Goal: Task Accomplishment & Management: Manage account settings

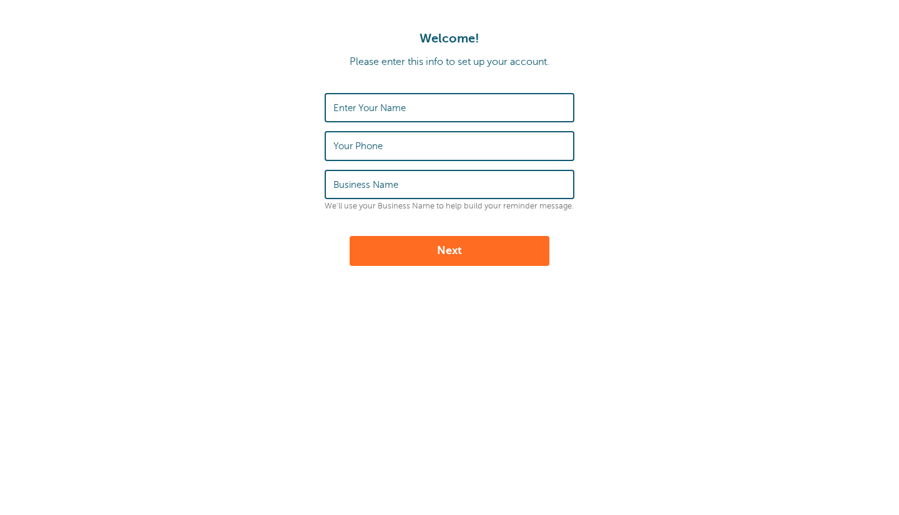
click at [399, 107] on label "Enter Your Name" at bounding box center [370, 107] width 72 height 11
click at [399, 107] on input "Enter Your Name" at bounding box center [450, 107] width 232 height 27
type input "Trace Johnson"
click at [389, 150] on input "Your Phone" at bounding box center [450, 145] width 232 height 27
type input "3347333974"
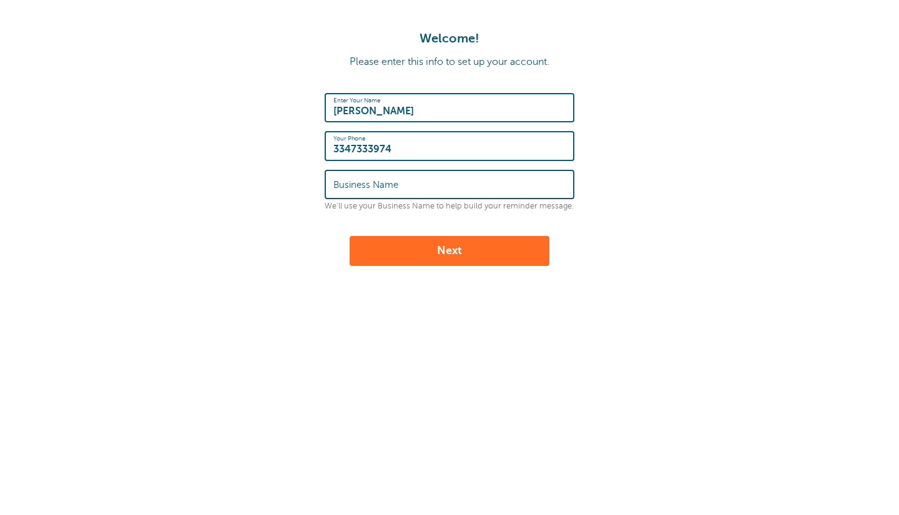
click at [387, 186] on label "Business Name" at bounding box center [366, 184] width 65 height 11
click at [387, 186] on input "Business Name" at bounding box center [450, 184] width 232 height 27
type input "Florida State University"
click at [450, 257] on button "Next" at bounding box center [450, 251] width 200 height 30
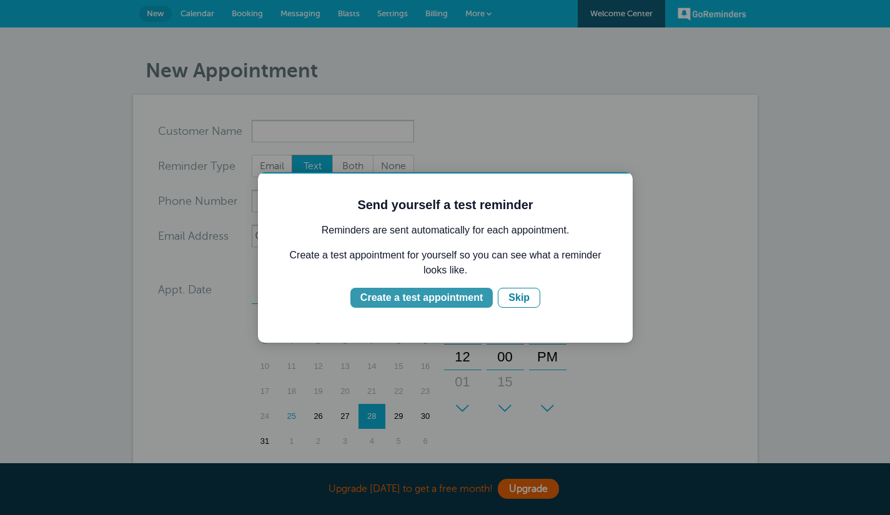
click at [404, 301] on div "Create a test appointment" at bounding box center [421, 297] width 122 height 15
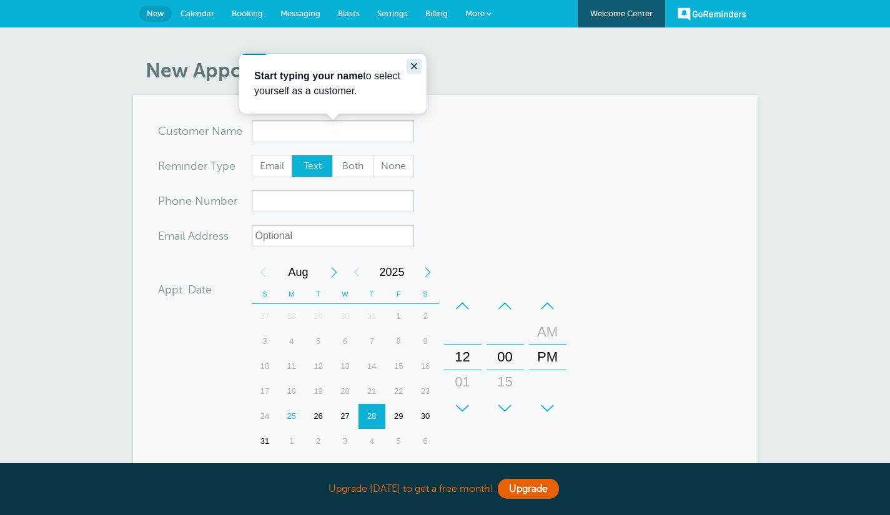
click at [416, 67] on icon "Close guide" at bounding box center [414, 66] width 10 height 10
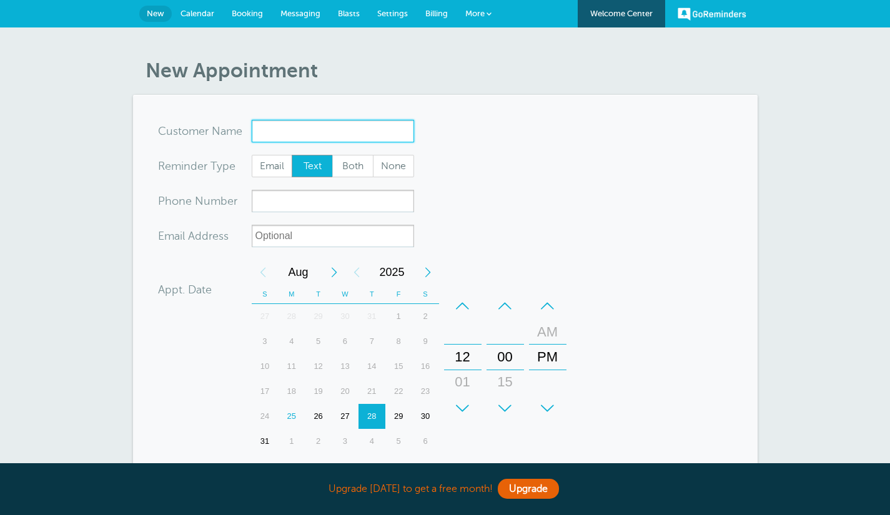
click at [325, 141] on input "x-no-autofill" at bounding box center [333, 131] width 162 height 22
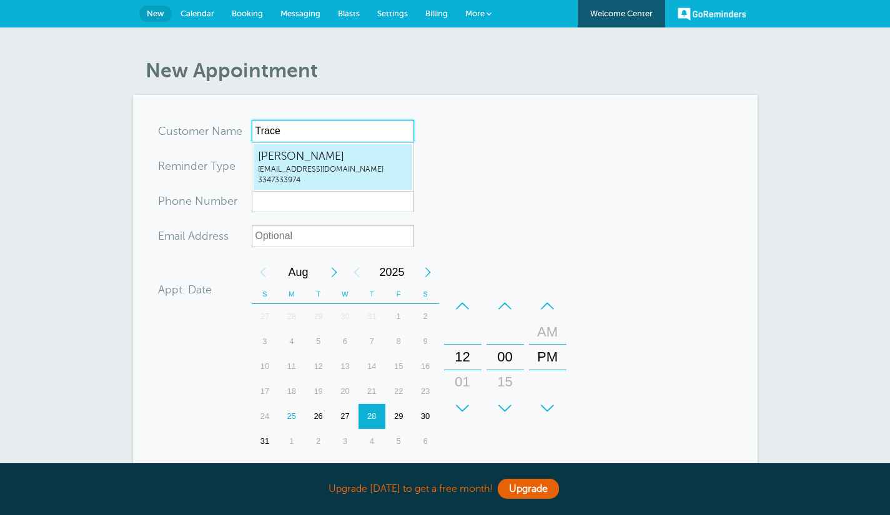
click at [300, 146] on link "Trace Johnson ctj25a@fsu.edu 3347333974" at bounding box center [333, 167] width 160 height 47
type input "TraceJohnsonctj25a@fsu.edu3347333974"
type input "[PERSON_NAME]"
type input "3347333974"
type input "ctj25a@fsu.edu"
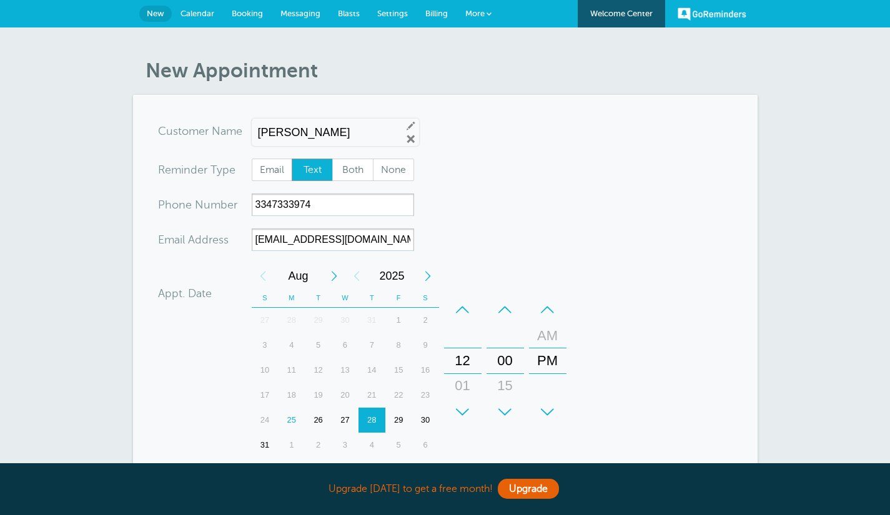
click at [325, 172] on span "Text" at bounding box center [312, 169] width 40 height 21
click at [292, 159] on input "Text" at bounding box center [291, 158] width 1 height 1
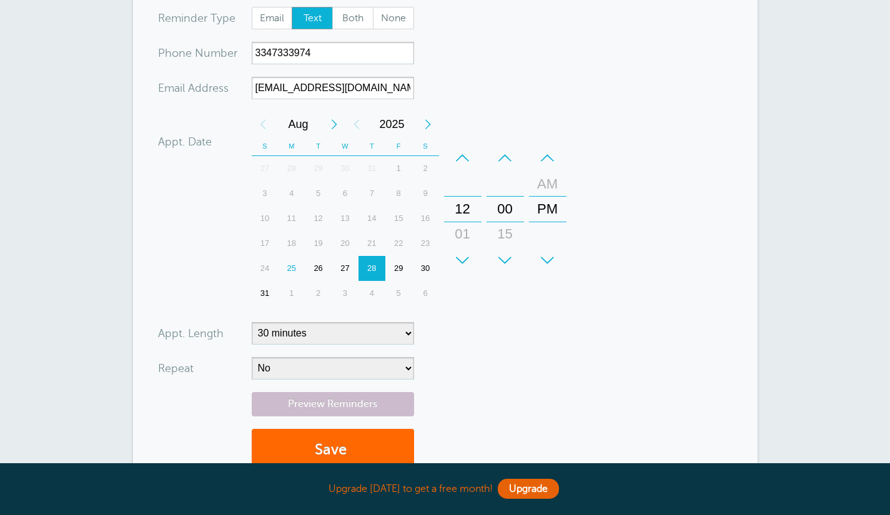
scroll to position [154, 0]
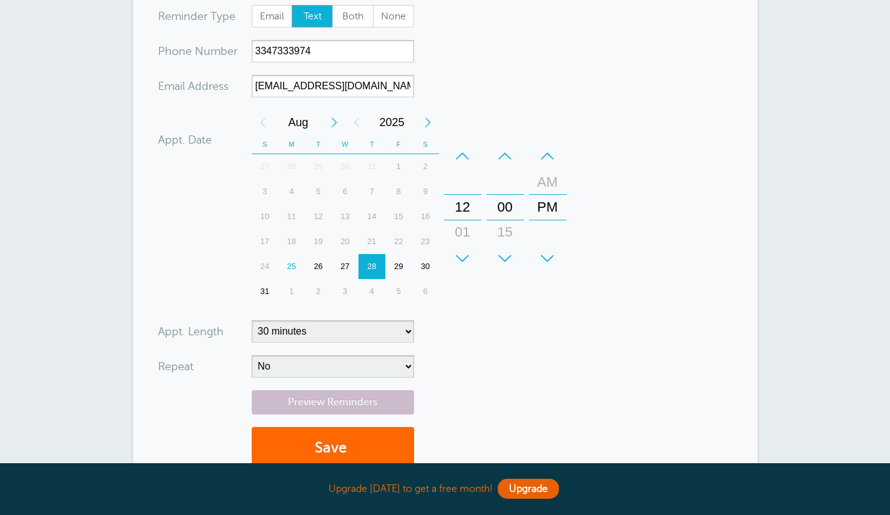
click at [292, 266] on div "25" at bounding box center [291, 266] width 27 height 25
click at [462, 249] on div "+" at bounding box center [462, 258] width 37 height 25
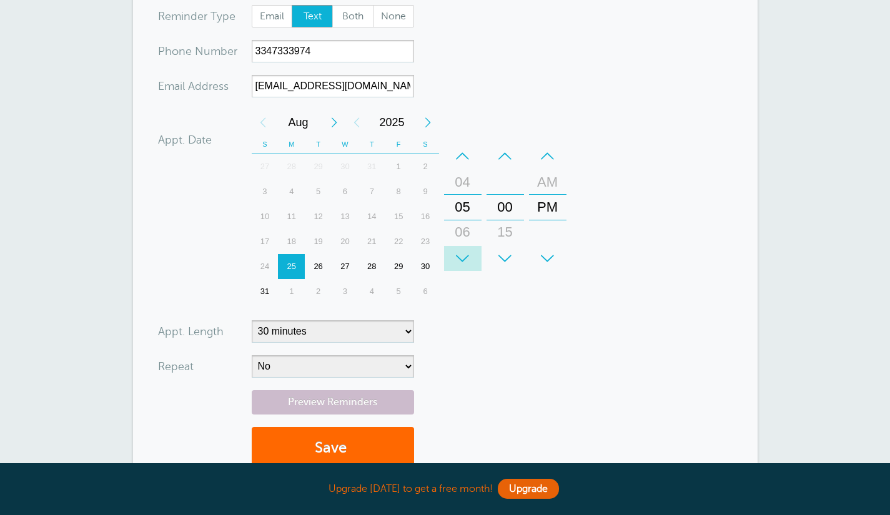
click at [462, 249] on div "+" at bounding box center [462, 258] width 37 height 25
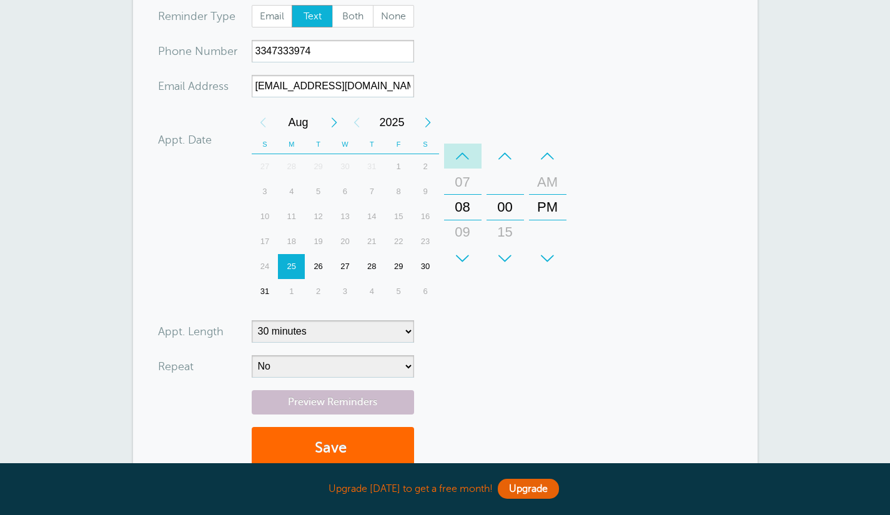
click at [465, 157] on div "–" at bounding box center [462, 156] width 37 height 25
click at [498, 248] on div "+" at bounding box center [505, 258] width 37 height 25
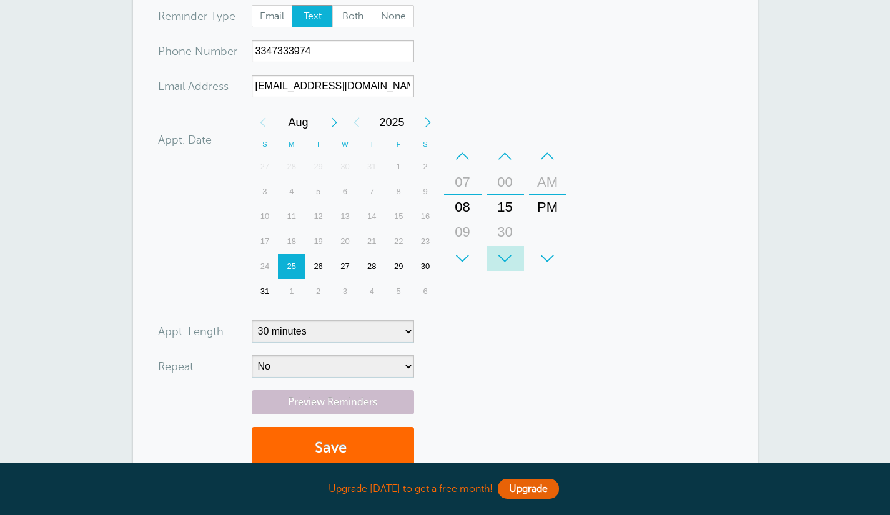
click at [498, 248] on div "+" at bounding box center [505, 258] width 37 height 25
click at [560, 158] on div "–" at bounding box center [547, 156] width 37 height 25
click at [503, 257] on div "+" at bounding box center [505, 258] width 37 height 25
click at [501, 255] on div "+" at bounding box center [505, 258] width 37 height 25
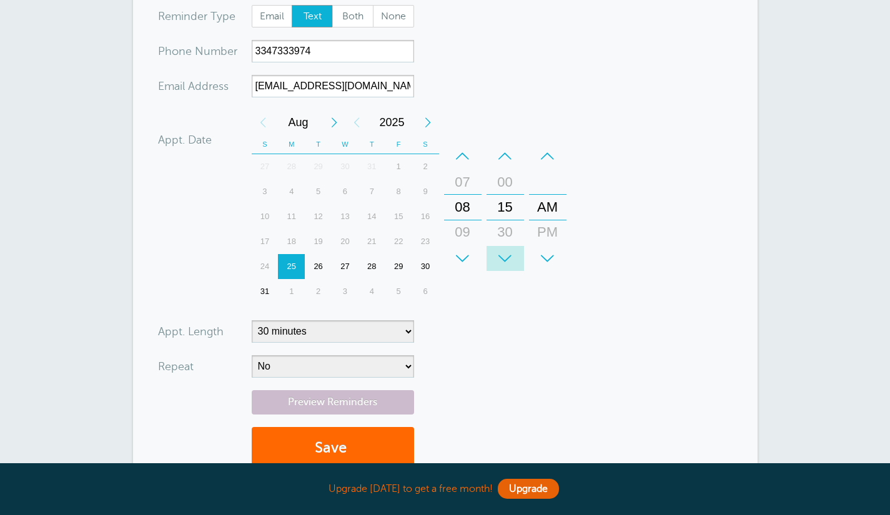
click at [501, 255] on div "+" at bounding box center [505, 258] width 37 height 25
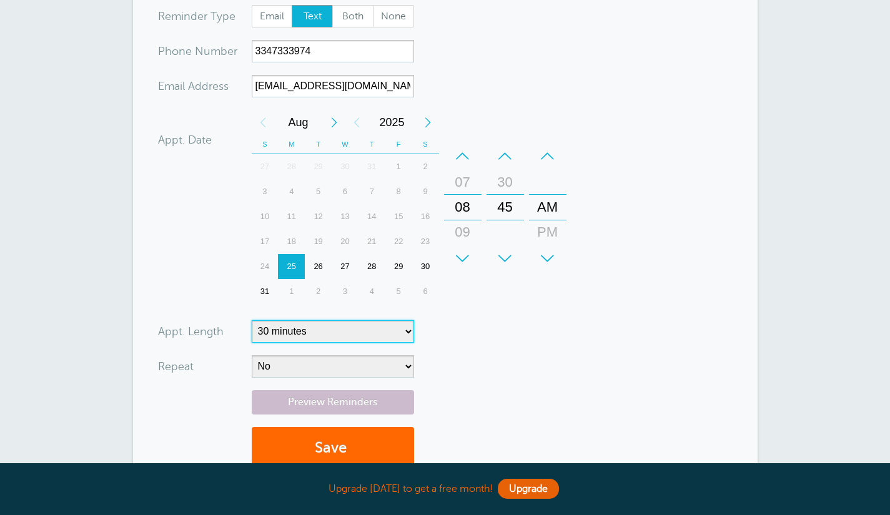
click at [372, 322] on select "5 minutes 10 minutes 15 minutes 20 minutes 25 minutes 30 minutes 35 minutes 40 …" at bounding box center [333, 331] width 162 height 22
select select "300"
click at [252, 320] on select "5 minutes 10 minutes 15 minutes 20 minutes 25 minutes 30 minutes 35 minutes 40 …" at bounding box center [333, 331] width 162 height 22
click at [502, 251] on div "+" at bounding box center [505, 258] width 37 height 25
click at [461, 255] on div "+" at bounding box center [462, 258] width 37 height 25
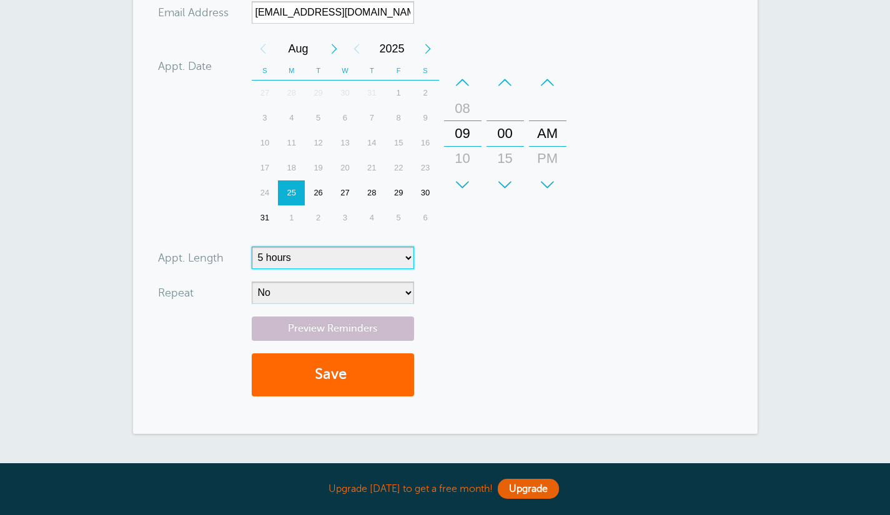
scroll to position [230, 0]
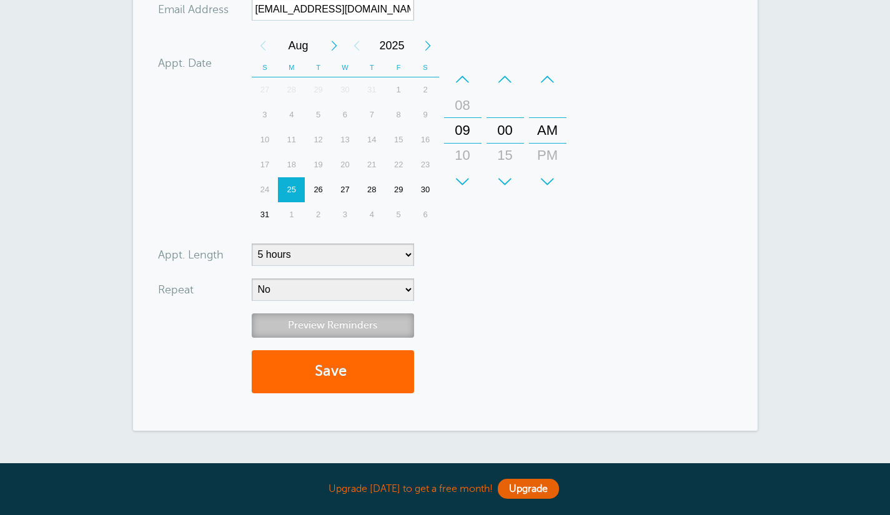
click at [362, 335] on link "Preview Reminders" at bounding box center [333, 326] width 162 height 24
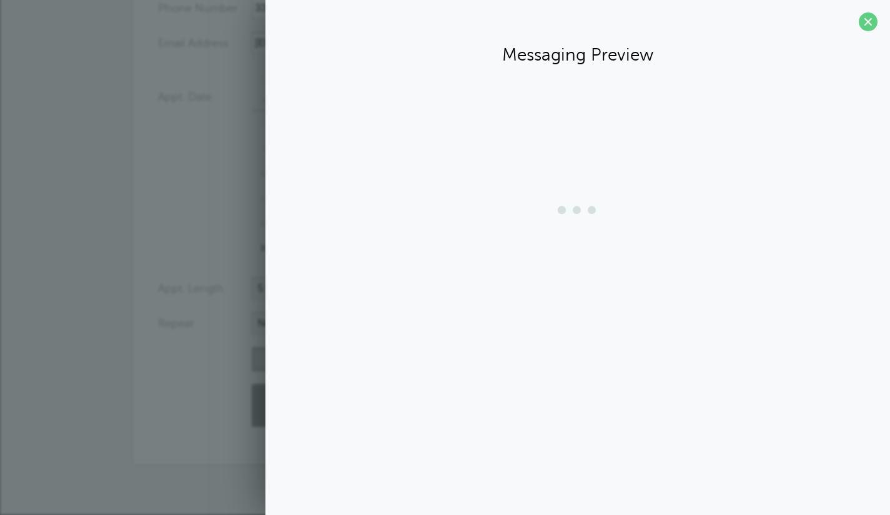
scroll to position [196, 0]
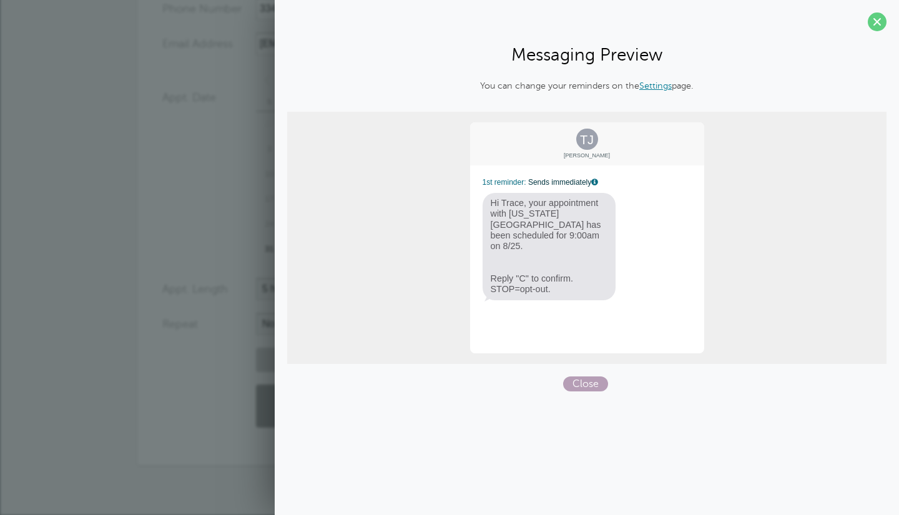
click at [585, 384] on span "Close" at bounding box center [585, 384] width 45 height 15
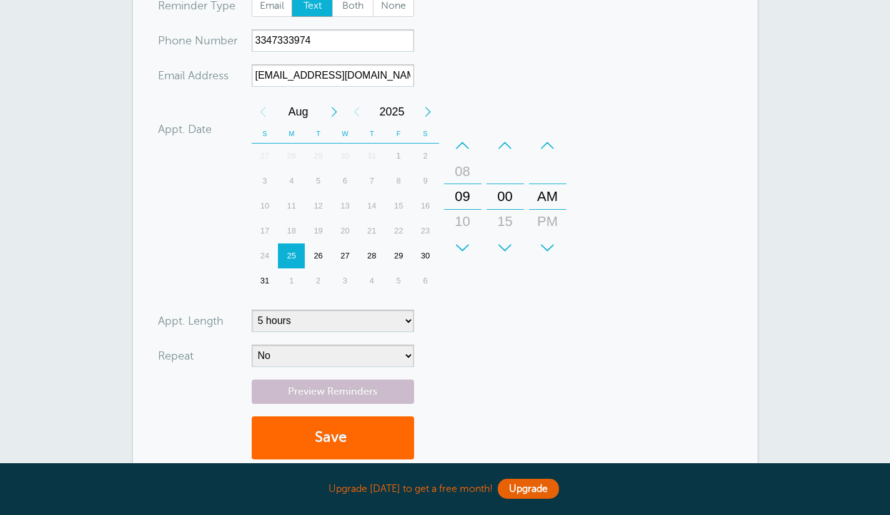
scroll to position [165, 0]
click at [349, 450] on button "Save" at bounding box center [333, 437] width 162 height 43
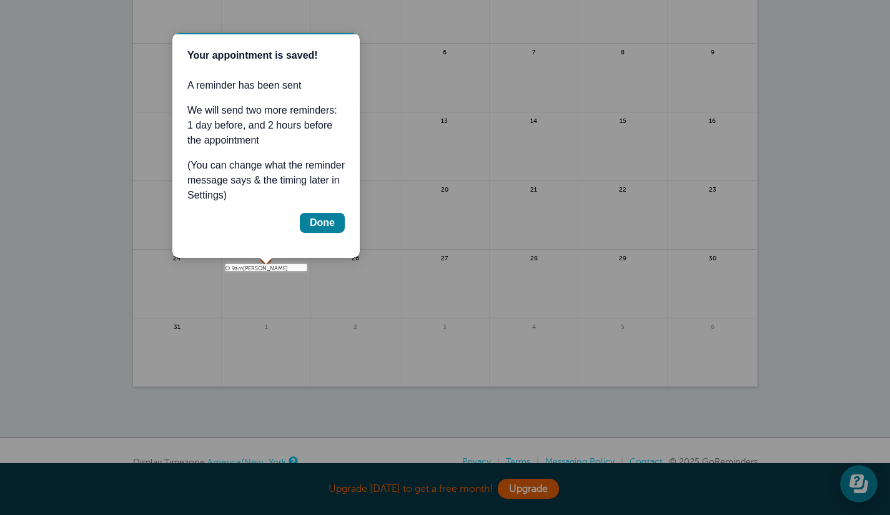
scroll to position [198, 0]
click at [312, 223] on div "Done" at bounding box center [322, 223] width 25 height 15
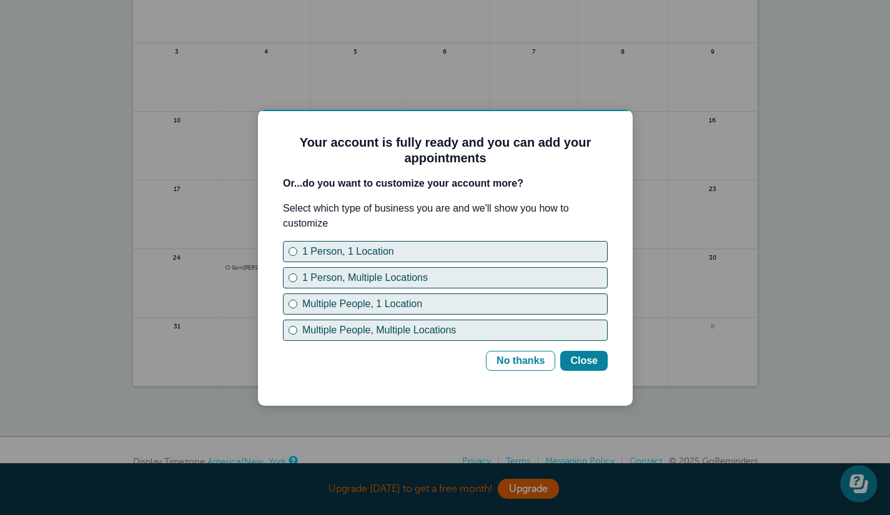
scroll to position [0, 0]
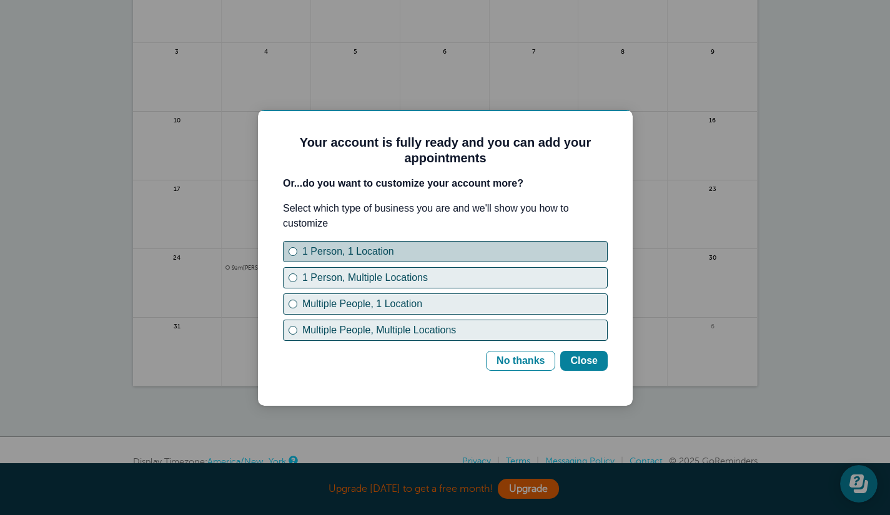
click at [412, 256] on div "1 Person, 1 Location" at bounding box center [454, 251] width 305 height 15
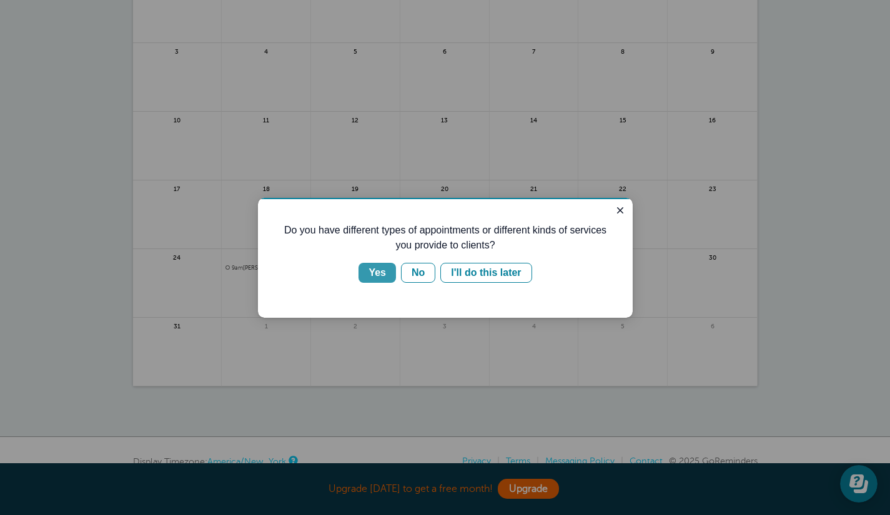
click at [375, 272] on div "Yes" at bounding box center [377, 272] width 17 height 15
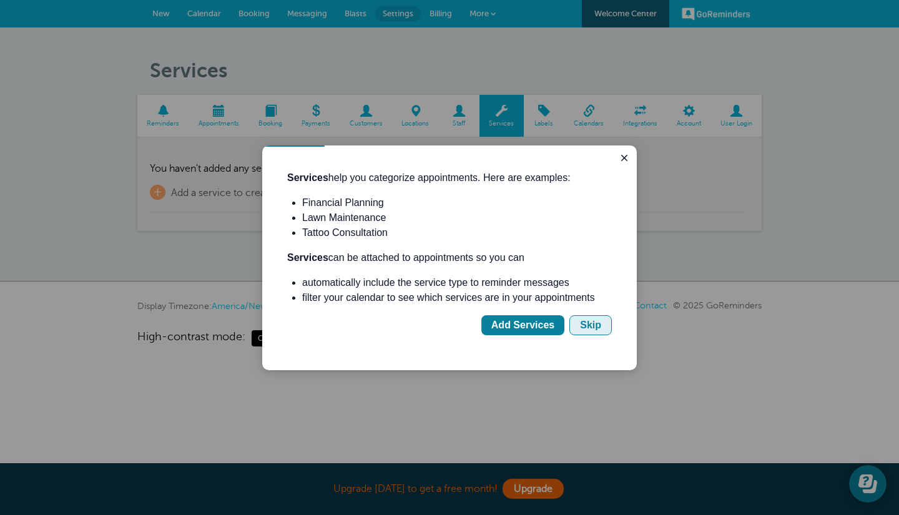
click at [591, 329] on div "Skip" at bounding box center [590, 325] width 21 height 15
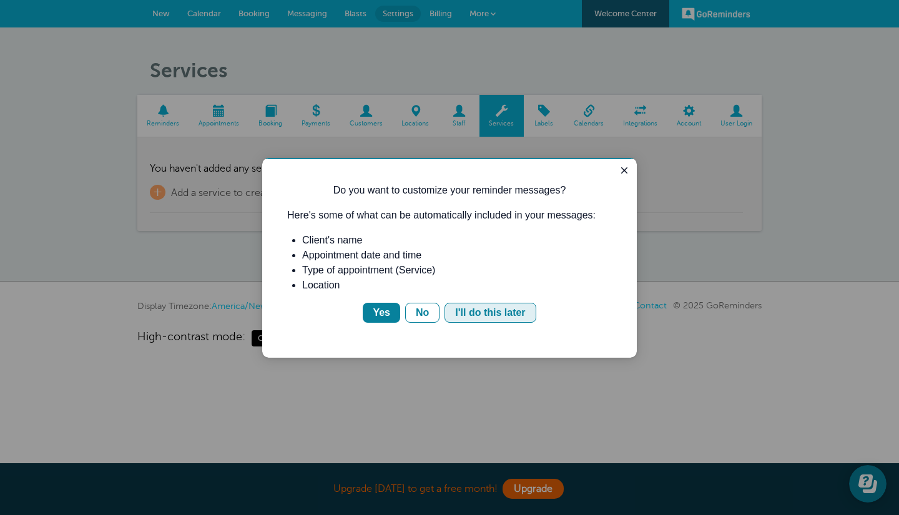
click at [491, 315] on div "I'll do this later" at bounding box center [490, 312] width 70 height 15
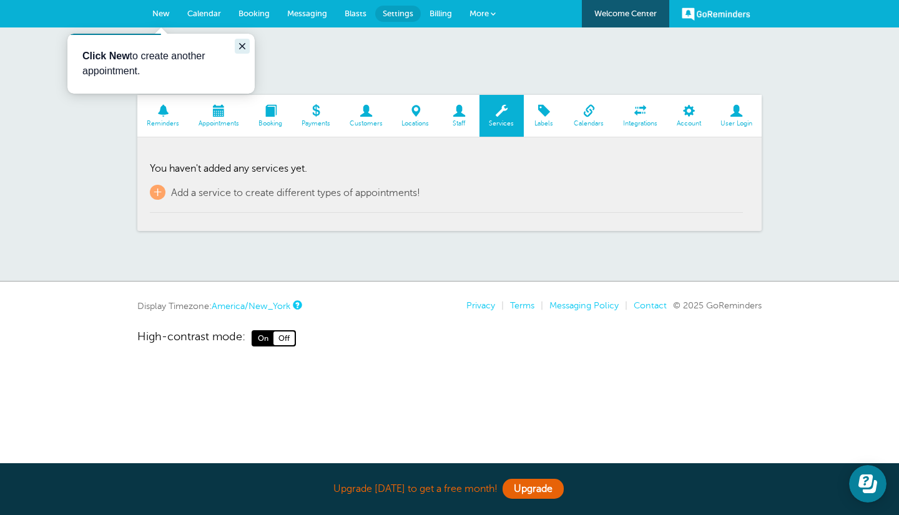
click at [239, 46] on icon "Close guide" at bounding box center [242, 46] width 10 height 10
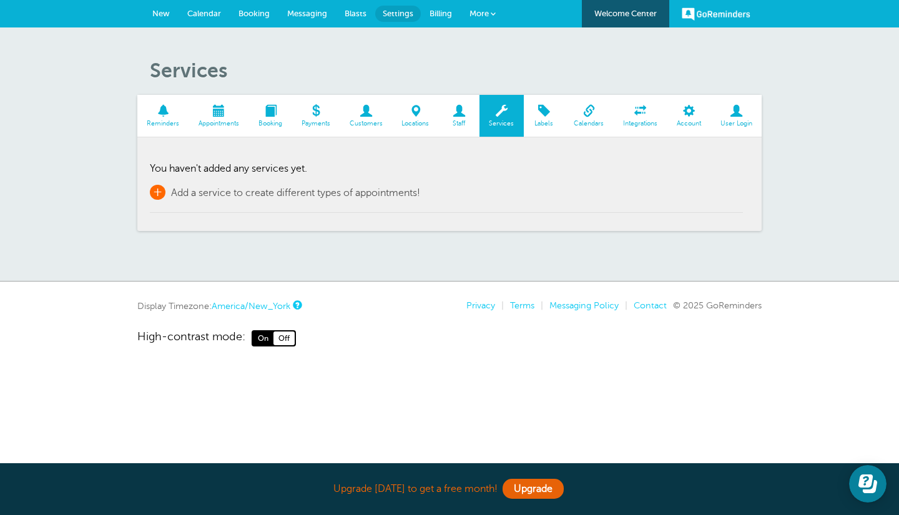
click at [237, 192] on span "Add a service to create different types of appointments!" at bounding box center [295, 192] width 249 height 11
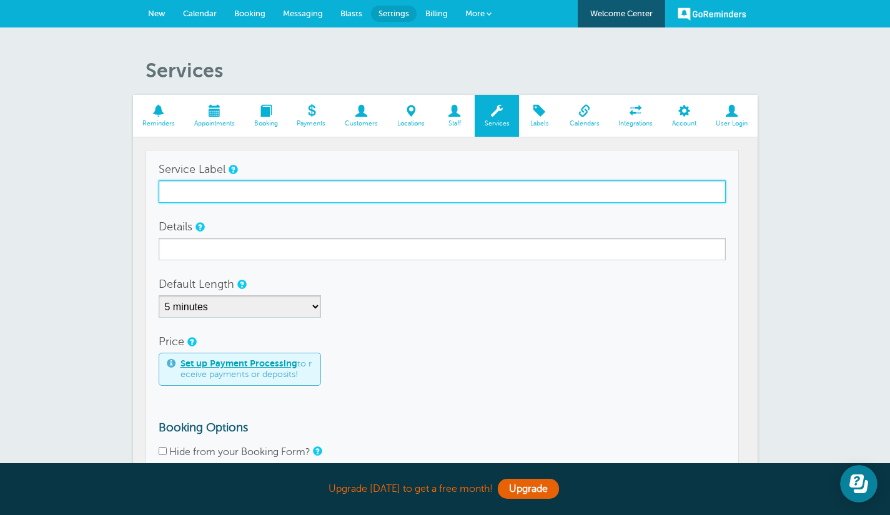
click at [265, 196] on input "Service Label" at bounding box center [442, 192] width 567 height 22
type input "B"
type input "COBRAS Visit"
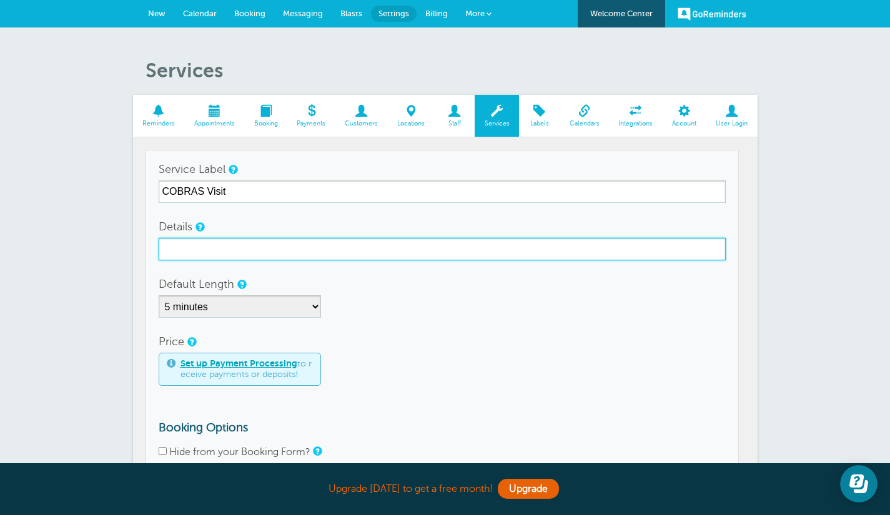
click at [243, 250] on input "Details" at bounding box center [442, 249] width 567 height 22
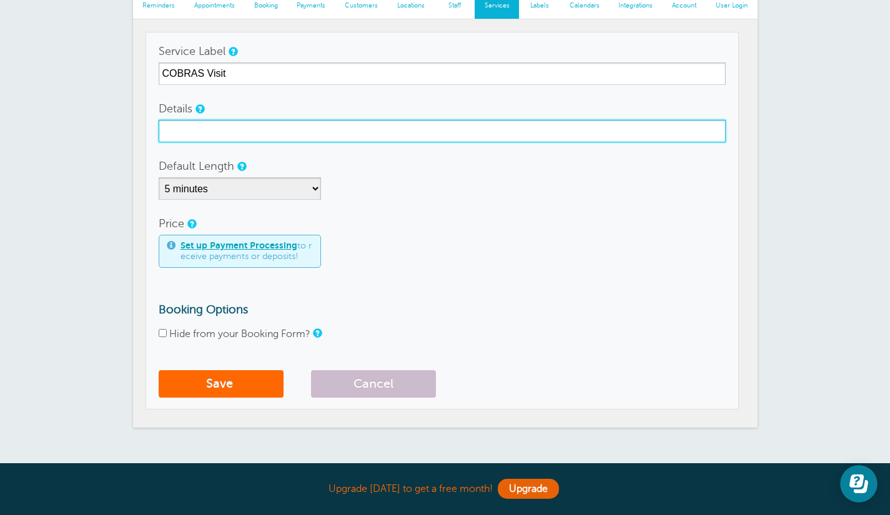
scroll to position [119, 0]
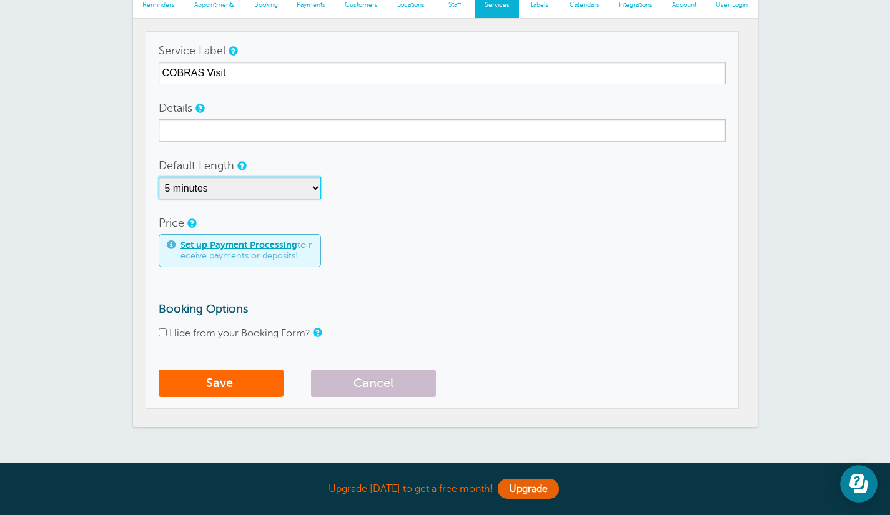
click at [275, 192] on select "5 minutes 10 minutes 15 minutes 20 minutes 25 minutes 30 minutes 35 minutes 40 …" at bounding box center [240, 188] width 162 height 22
select select "300"
click at [159, 177] on select "5 minutes 10 minutes 15 minutes 20 minutes 25 minutes 30 minutes 35 minutes 40 …" at bounding box center [240, 188] width 162 height 22
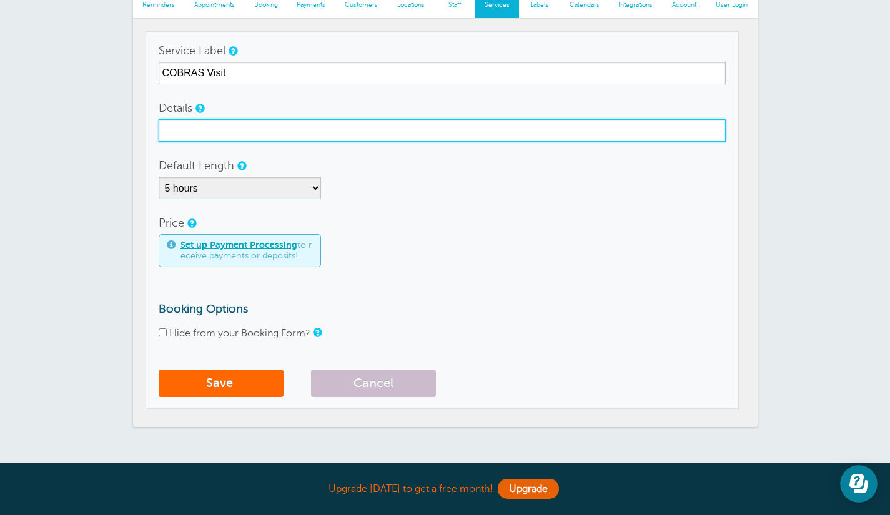
click at [258, 121] on input "Details" at bounding box center [442, 130] width 567 height 22
type input "This is just a test"
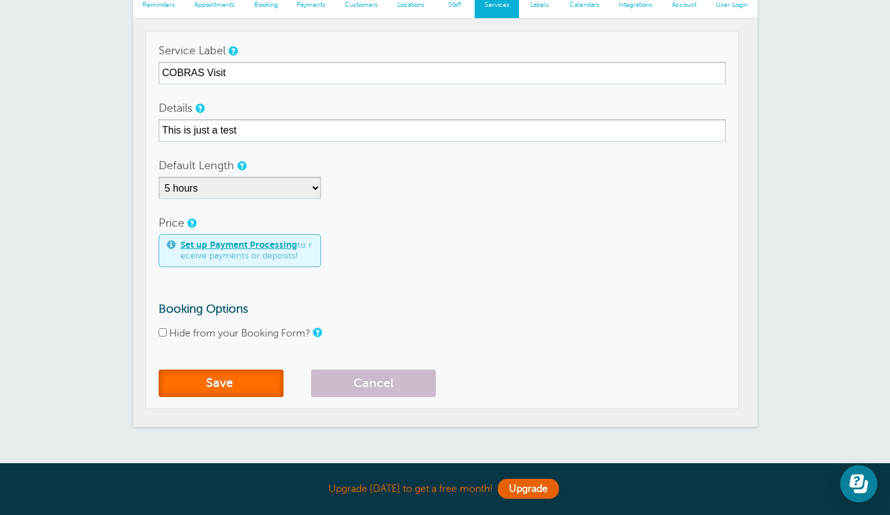
click at [234, 387] on button "Save" at bounding box center [221, 383] width 125 height 27
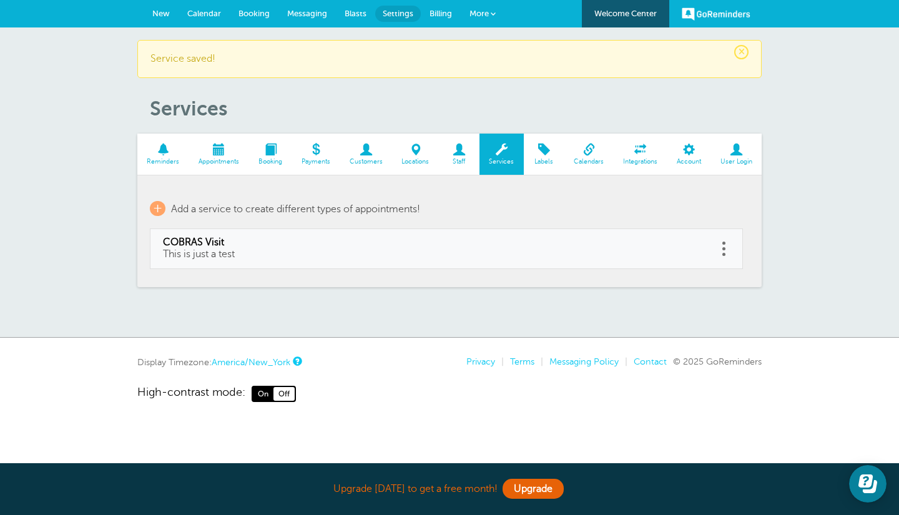
click at [723, 247] on span at bounding box center [724, 248] width 3 height 3
click at [546, 235] on td "COBRAS Visit This is just a test" at bounding box center [434, 248] width 568 height 39
click at [214, 156] on span at bounding box center [219, 150] width 60 height 12
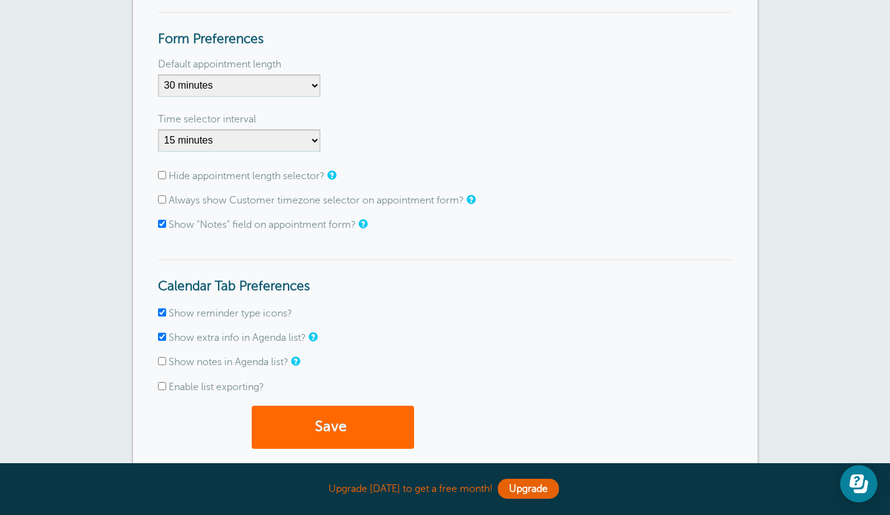
scroll to position [214, 0]
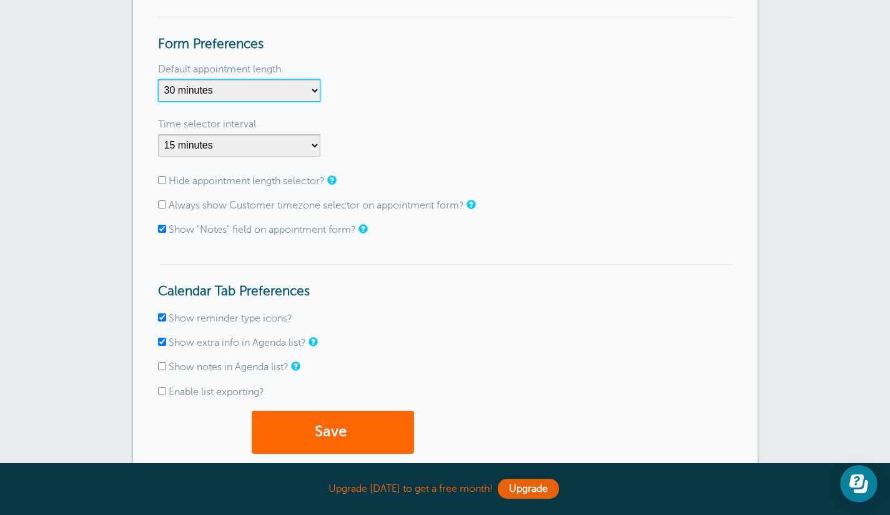
click at [250, 92] on select "5 minutes 10 minutes 15 minutes 20 minutes 25 minutes 30 minutes 35 minutes 40 …" at bounding box center [239, 90] width 162 height 22
select select "300"
click at [158, 79] on select "5 minutes 10 minutes 15 minutes 20 minutes 25 minutes 30 minutes 35 minutes 40 …" at bounding box center [239, 90] width 162 height 22
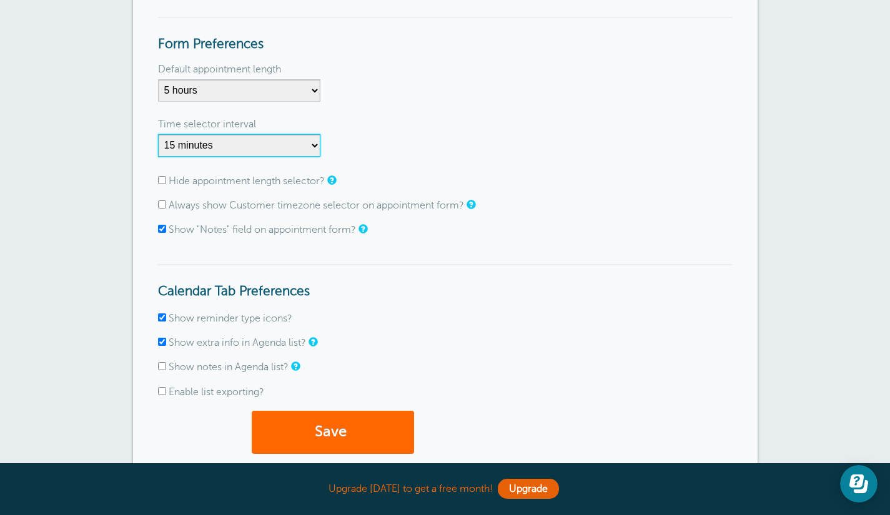
click at [244, 144] on select "1 minute 5 minutes 10 minutes 15 minutes 20 minutes 30 minutes 60 minutes" at bounding box center [239, 145] width 162 height 22
select select "30"
click at [158, 134] on select "1 minute 5 minutes 10 minutes 15 minutes 20 minutes 30 minutes 60 minutes" at bounding box center [239, 145] width 162 height 22
click at [159, 207] on input "Always show Customer timezone selector on appointment form?" at bounding box center [162, 205] width 8 height 8
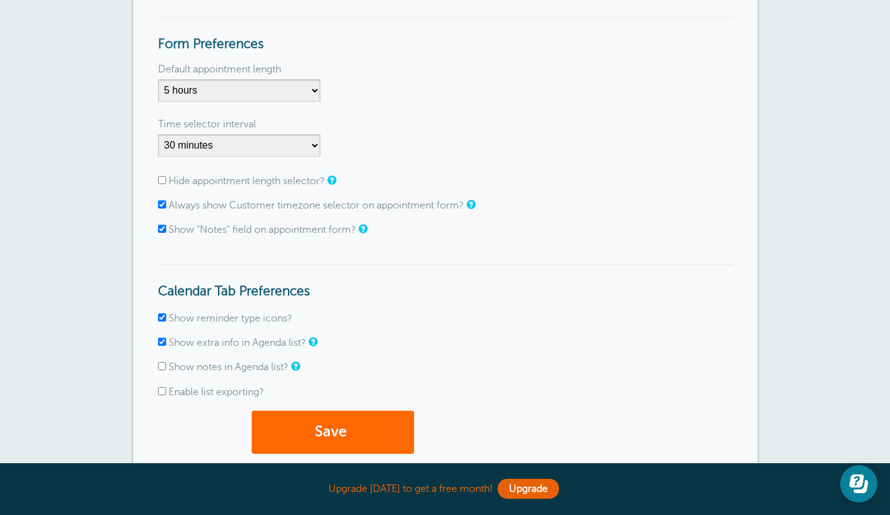
checkbox input "false"
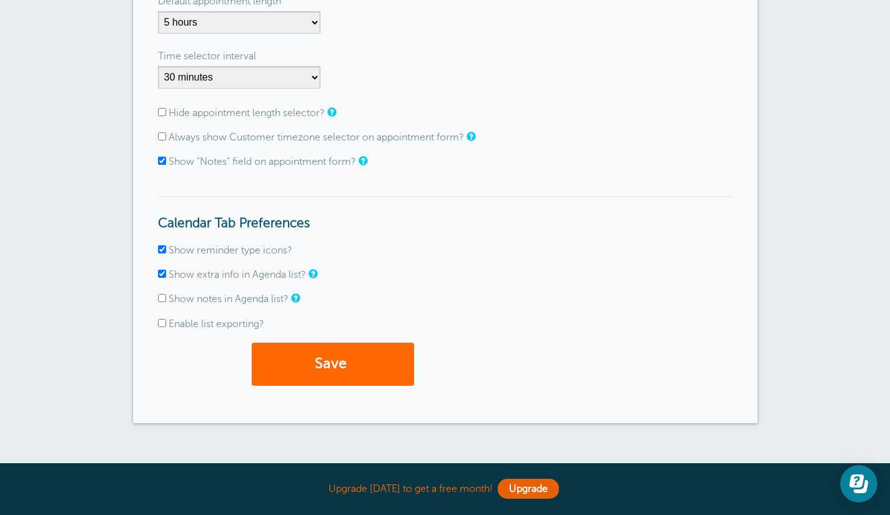
scroll to position [284, 0]
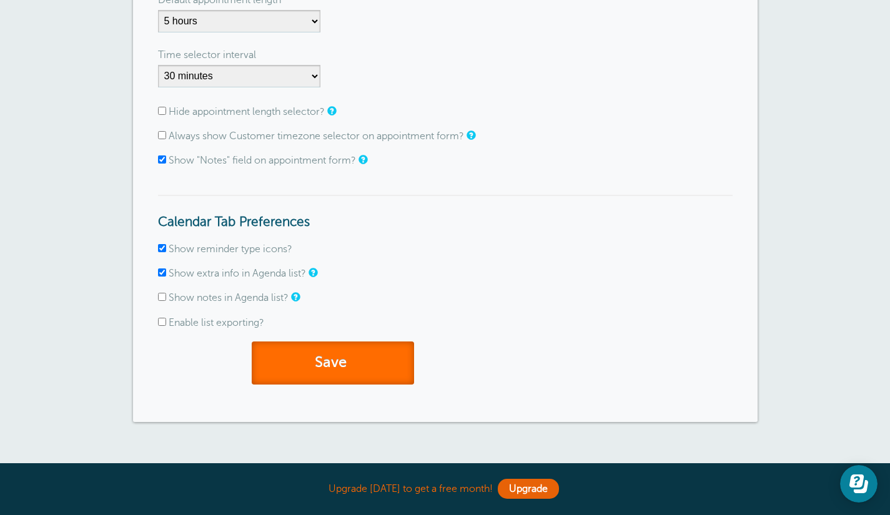
click at [304, 354] on button "Save" at bounding box center [333, 363] width 162 height 43
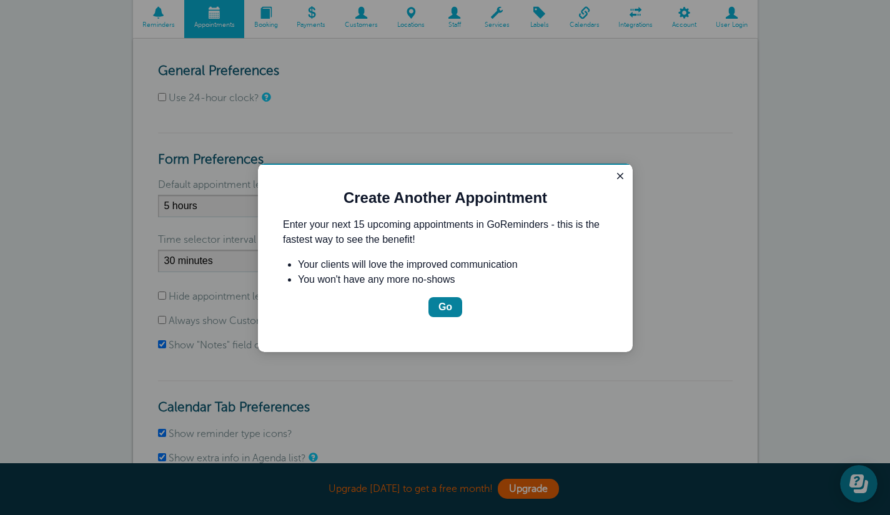
scroll to position [139, 0]
click at [448, 308] on div "Go" at bounding box center [446, 307] width 14 height 15
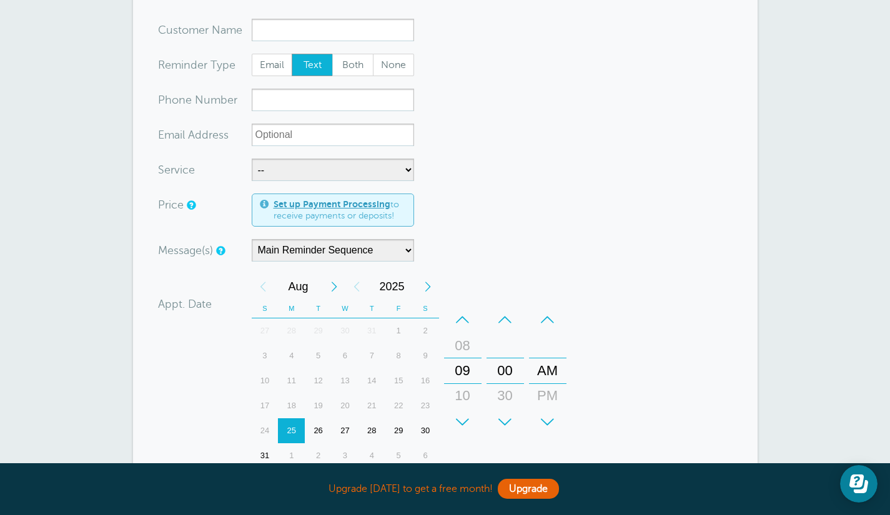
scroll to position [101, 0]
click at [399, 260] on select "Main Reminder Sequence" at bounding box center [333, 251] width 162 height 22
click at [252, 240] on select "Main Reminder Sequence" at bounding box center [333, 251] width 162 height 22
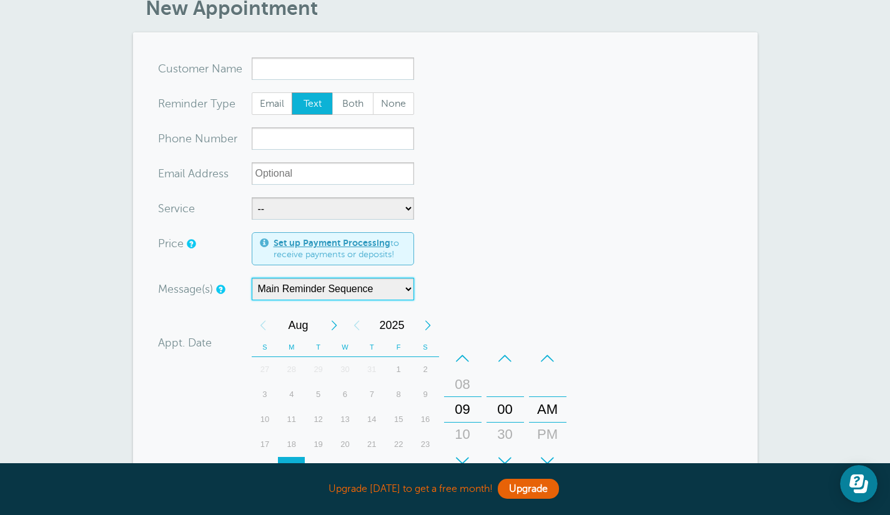
scroll to position [61, 0]
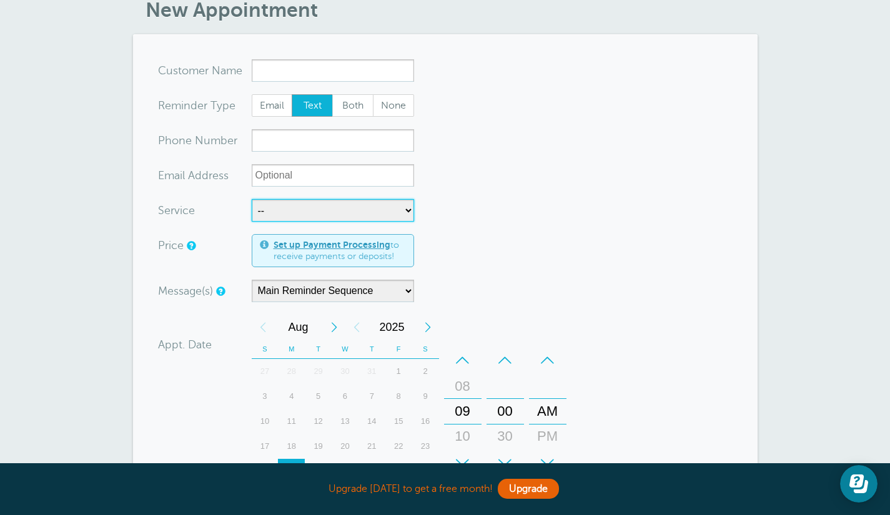
click at [317, 212] on select "-- COBRAS Visit" at bounding box center [333, 210] width 162 height 22
select select "28078"
click at [252, 199] on select "-- COBRAS Visit" at bounding box center [333, 210] width 162 height 22
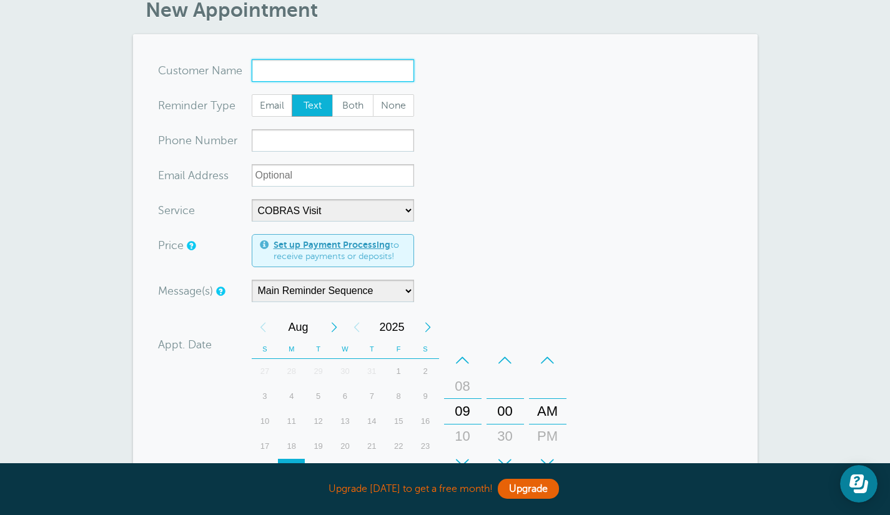
click at [307, 71] on input "x-no-autofill" at bounding box center [333, 70] width 162 height 22
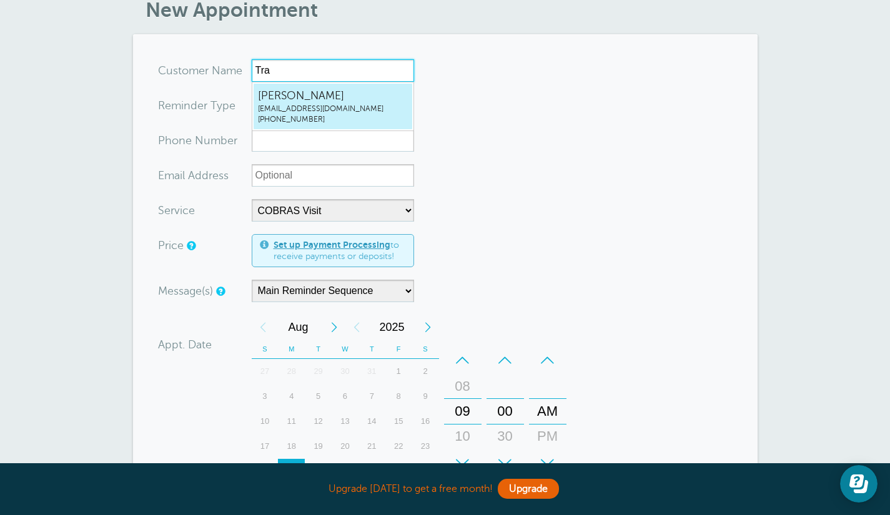
click at [313, 93] on span "Trace Johnson" at bounding box center [333, 96] width 150 height 16
type input "TraceJohnsonctj25a@fsu.edu3347333974"
type input "Trace Johnson"
type input "(334) 733-3974"
type input "ctj25a@fsu.edu"
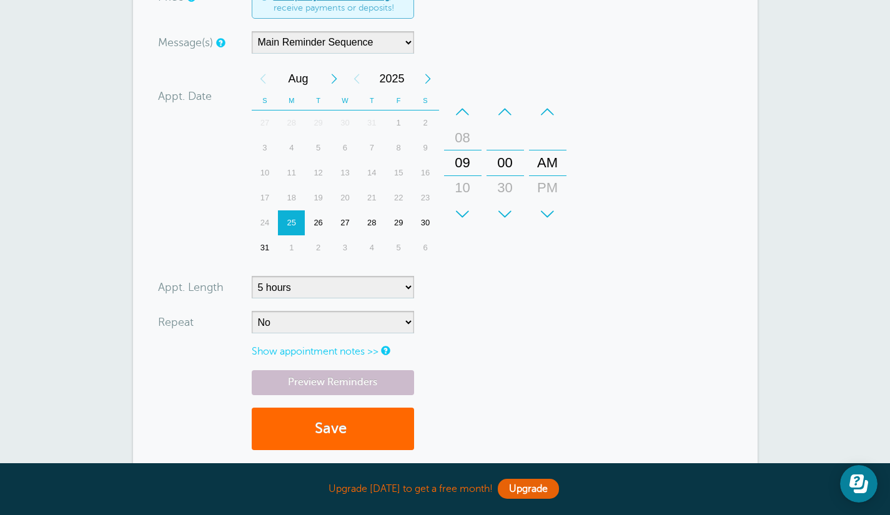
scroll to position [314, 0]
click at [317, 427] on button "Save" at bounding box center [333, 428] width 162 height 43
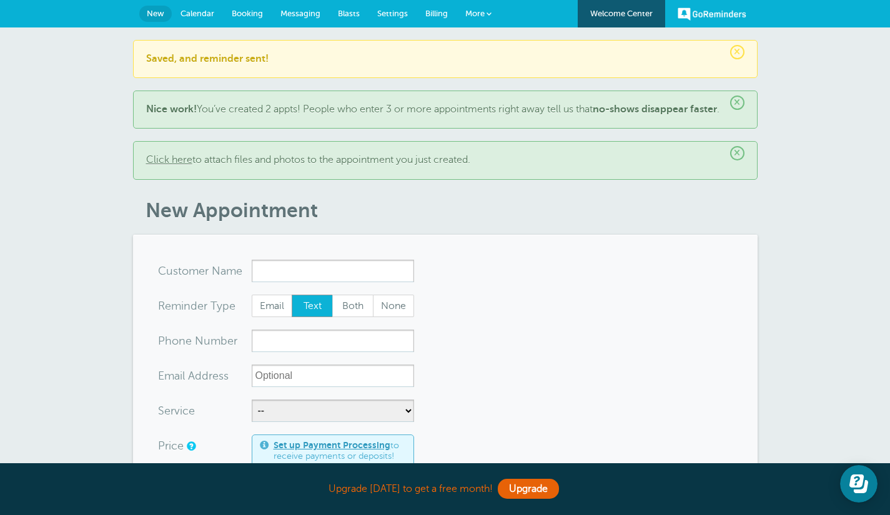
click at [250, 21] on link "Booking" at bounding box center [247, 13] width 49 height 27
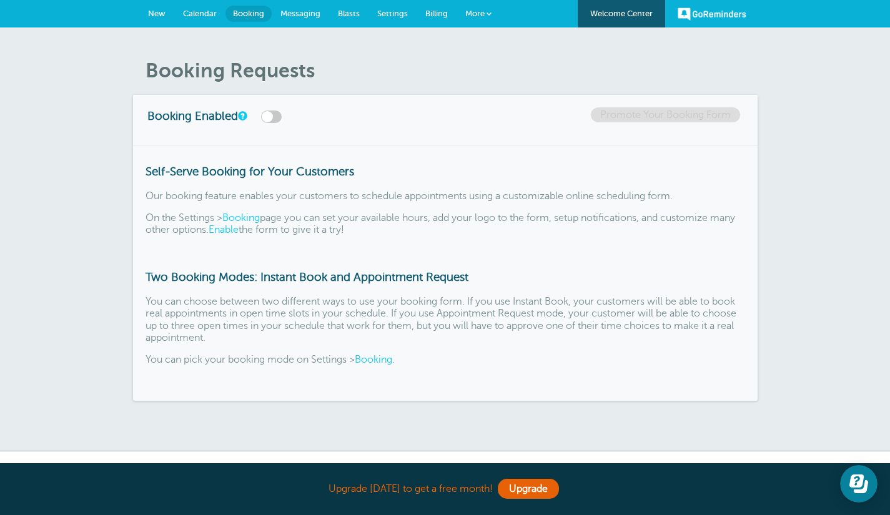
click at [202, 22] on link "Calendar" at bounding box center [199, 13] width 51 height 27
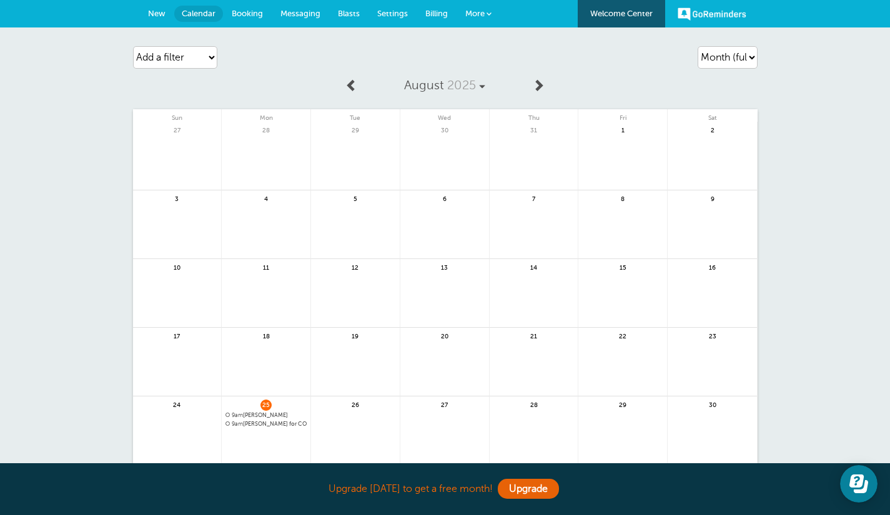
click at [305, 12] on span "Messaging" at bounding box center [300, 13] width 40 height 9
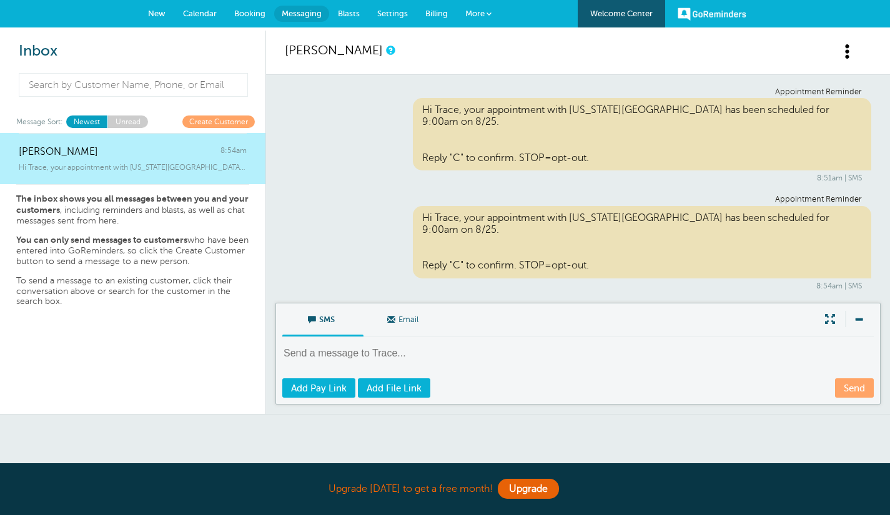
click at [369, 367] on textarea at bounding box center [579, 362] width 594 height 31
paste textarea "Hello [Name]! This is the BRAINS Lab. We’re excited to share a new research stu…"
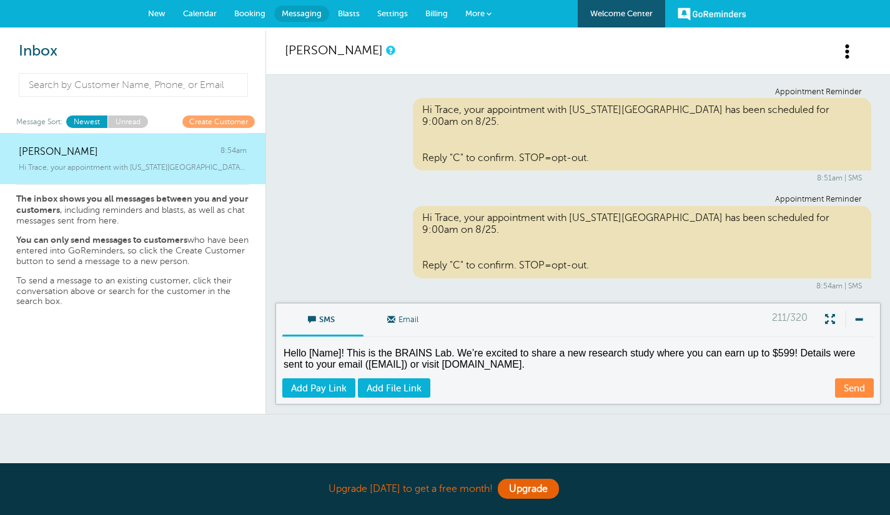
click at [342, 354] on textarea "Hello [Name]! This is the BRAINS Lab. We’re excited to share a new research stu…" at bounding box center [579, 362] width 594 height 31
drag, startPoint x: 407, startPoint y: 364, endPoint x: 366, endPoint y: 364, distance: 41.2
click at [366, 364] on textarea "Hello Trace! This is the BRAINS Lab. We’re excited to share a new research stud…" at bounding box center [579, 362] width 594 height 31
type textarea "Hello Trace! This is the BRAINS Lab. We’re excited to share a new research stud…"
click at [842, 385] on link "Send" at bounding box center [854, 388] width 39 height 19
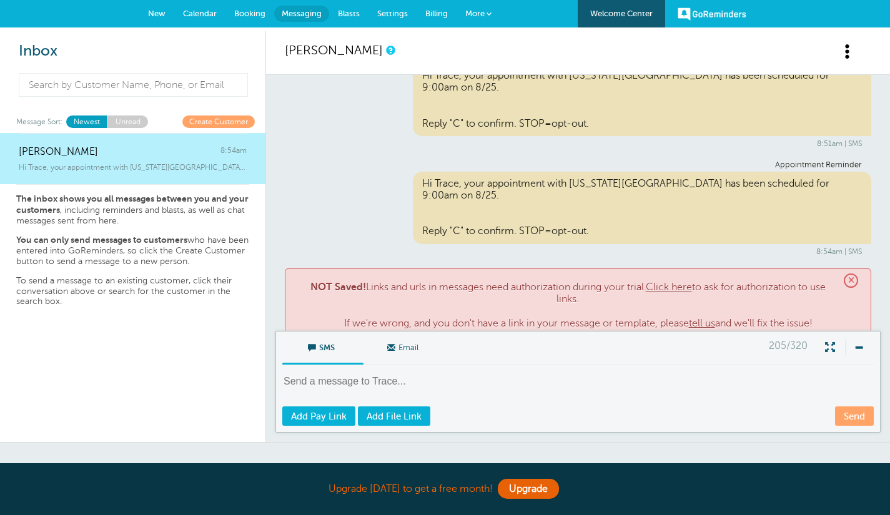
scroll to position [82, 0]
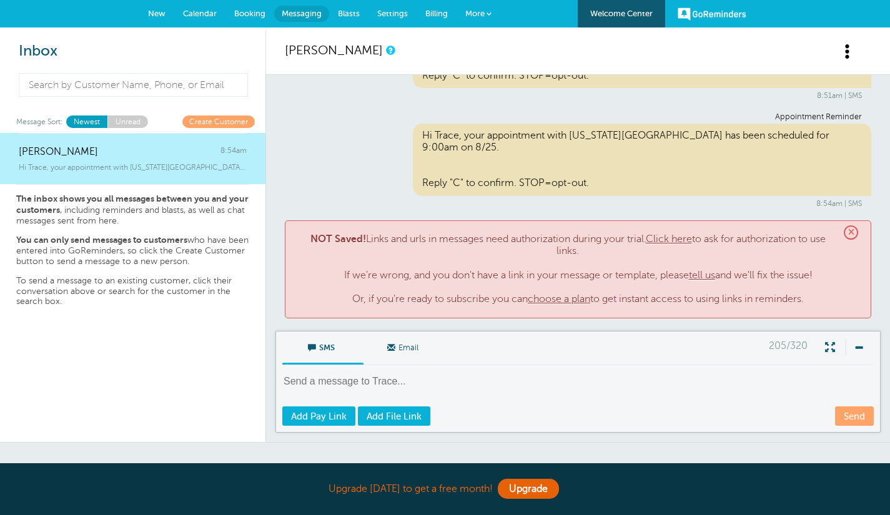
click at [844, 229] on span "×" at bounding box center [851, 232] width 14 height 14
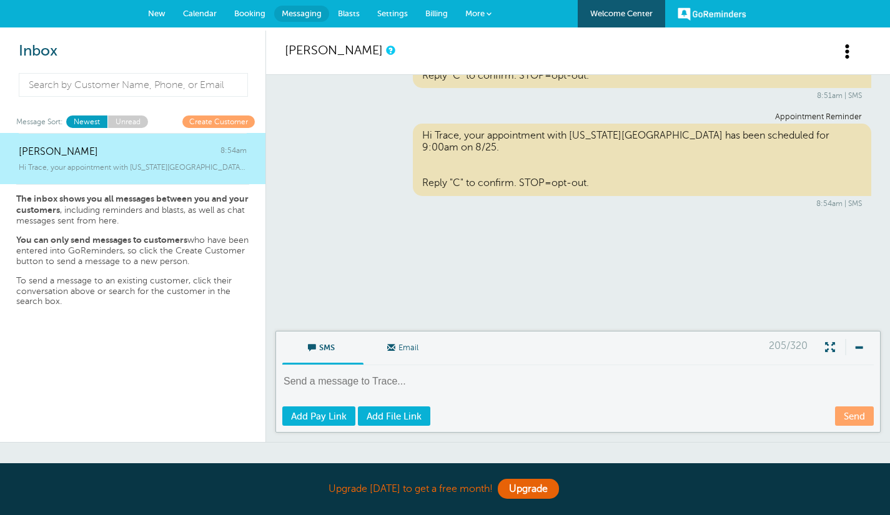
scroll to position [0, 0]
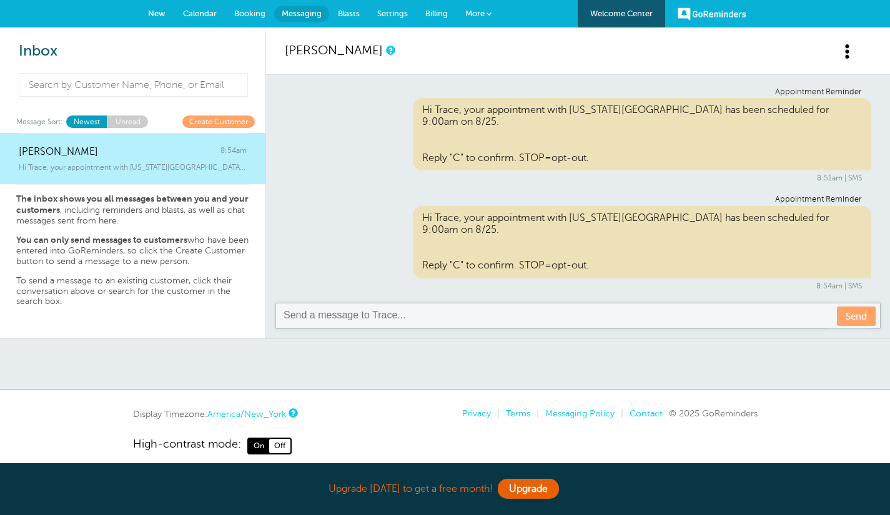
click at [342, 322] on textarea at bounding box center [579, 316] width 594 height 15
paste textarea "Hello [Name]! This is the BRAINS Lab. We’re excited to share a new research stu…"
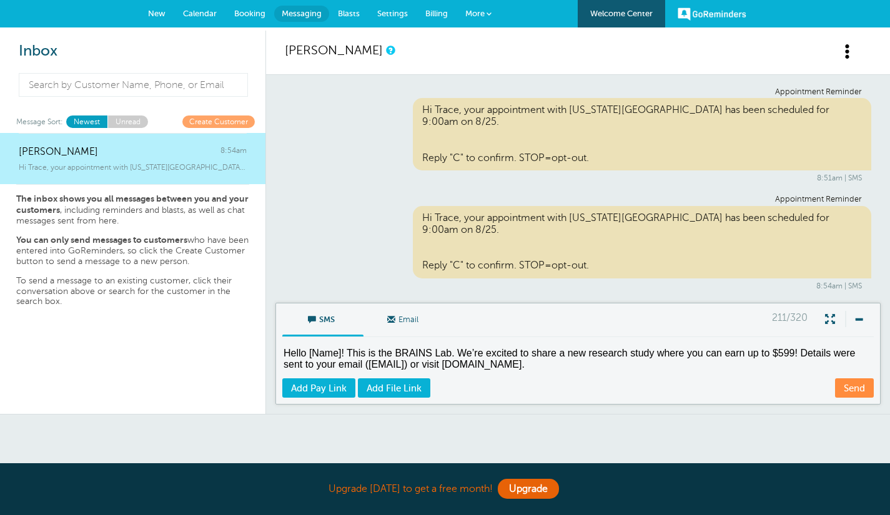
drag, startPoint x: 540, startPoint y: 367, endPoint x: 444, endPoint y: 369, distance: 96.8
click at [444, 369] on textarea "Hello [Name]! This is the BRAINS Lab. We’re excited to share a new research stu…" at bounding box center [579, 362] width 594 height 31
type textarea "Hello [Name]! This is the BRAINS Lab. We’re excited to share a new research stu…"
click at [846, 387] on link "Send" at bounding box center [854, 388] width 39 height 19
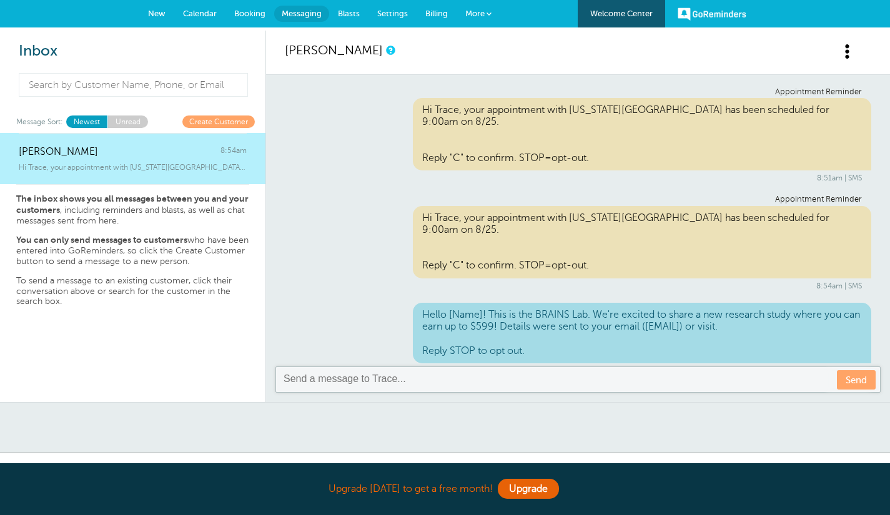
click at [251, 19] on link "Booking" at bounding box center [249, 13] width 49 height 27
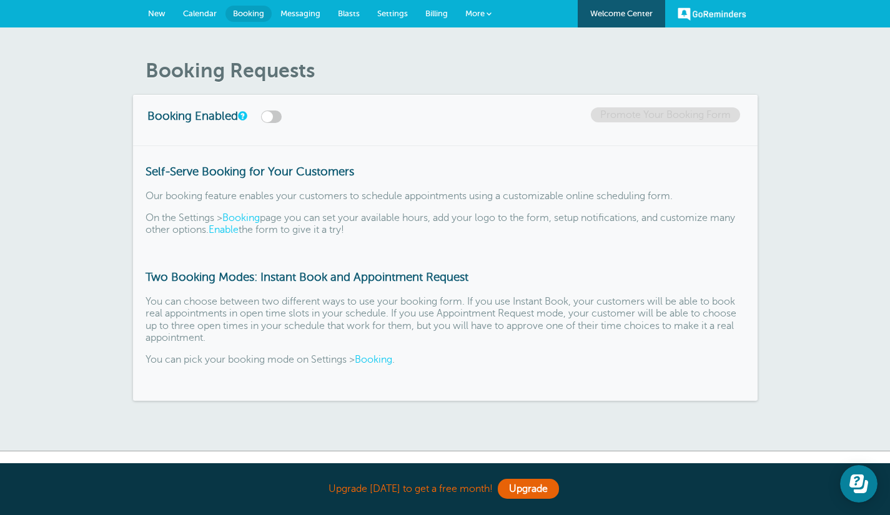
click at [211, 9] on link "Calendar" at bounding box center [199, 13] width 51 height 27
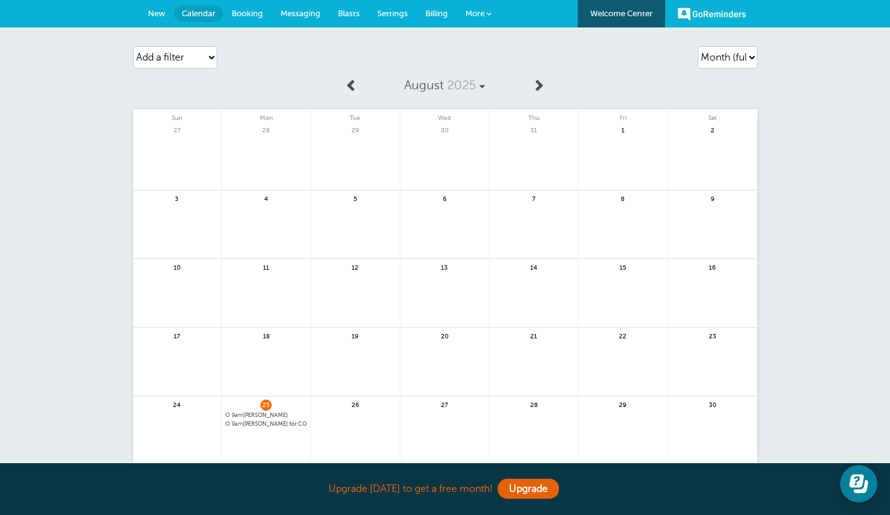
click at [477, 13] on span "More" at bounding box center [474, 13] width 19 height 9
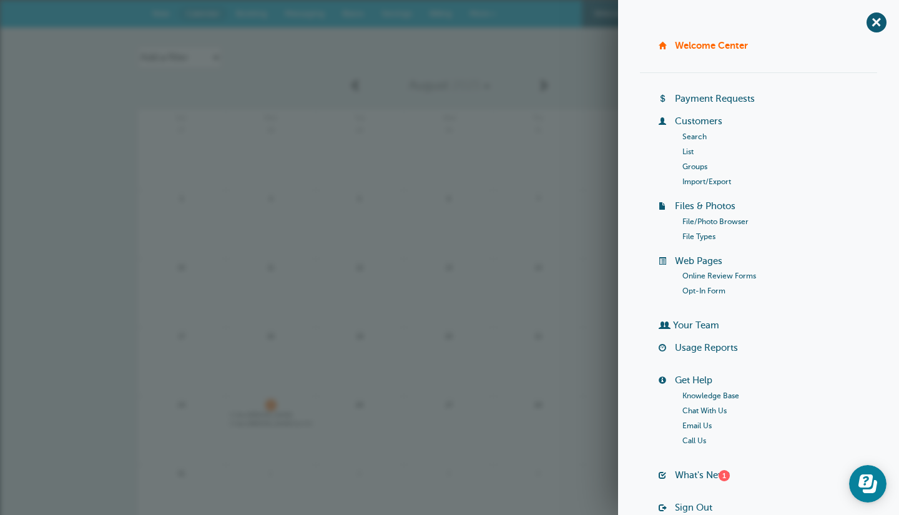
click at [598, 202] on div "8" at bounding box center [627, 225] width 89 height 69
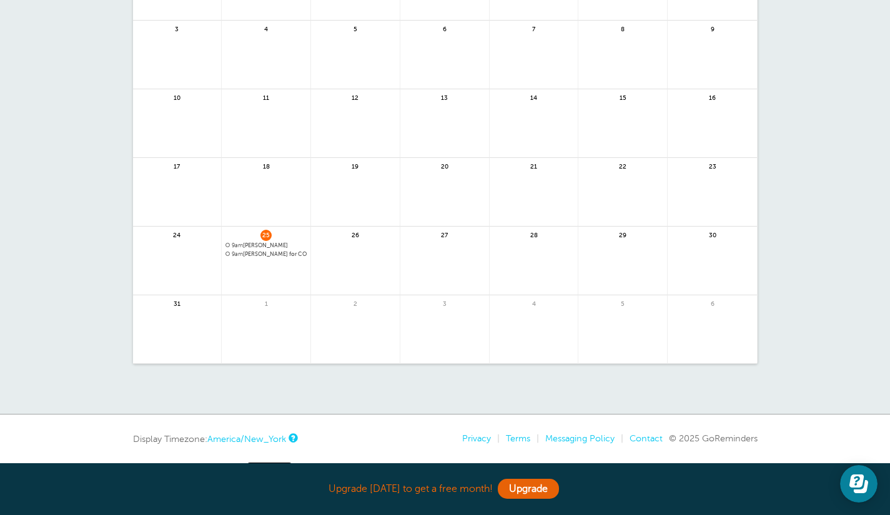
scroll to position [209, 0]
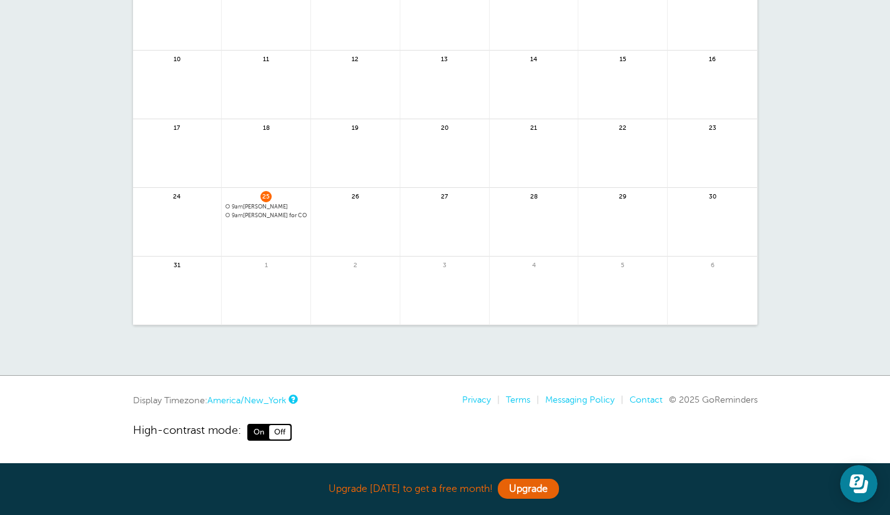
click at [347, 205] on link at bounding box center [355, 229] width 89 height 54
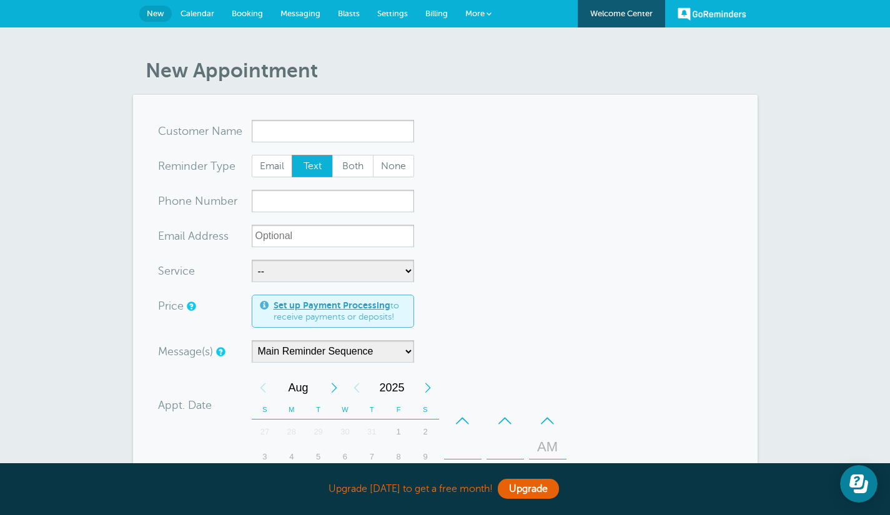
click at [157, 11] on span "New" at bounding box center [155, 13] width 17 height 9
click at [193, 14] on span "Calendar" at bounding box center [198, 13] width 34 height 9
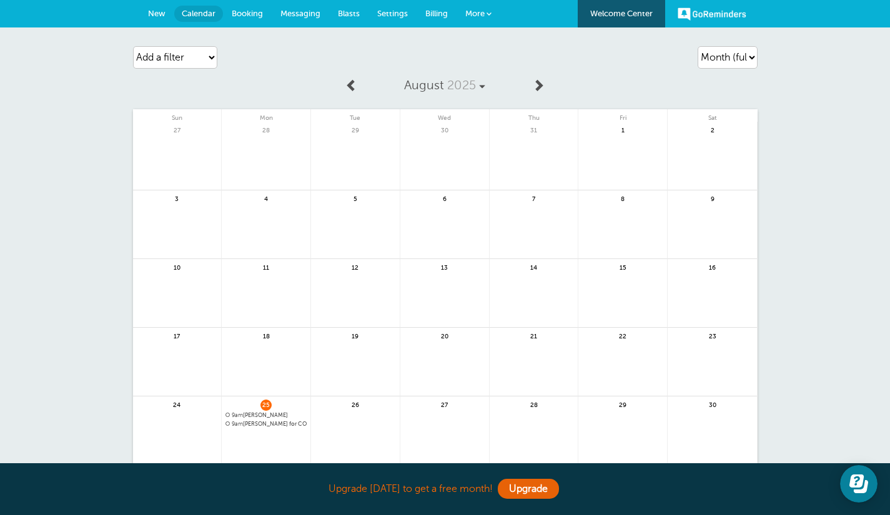
click at [307, 17] on span "Messaging" at bounding box center [300, 13] width 40 height 9
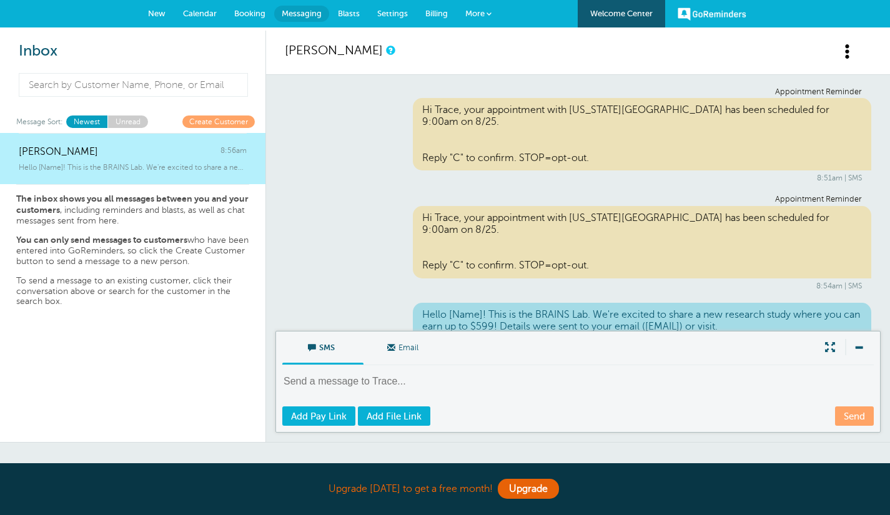
scroll to position [56, 0]
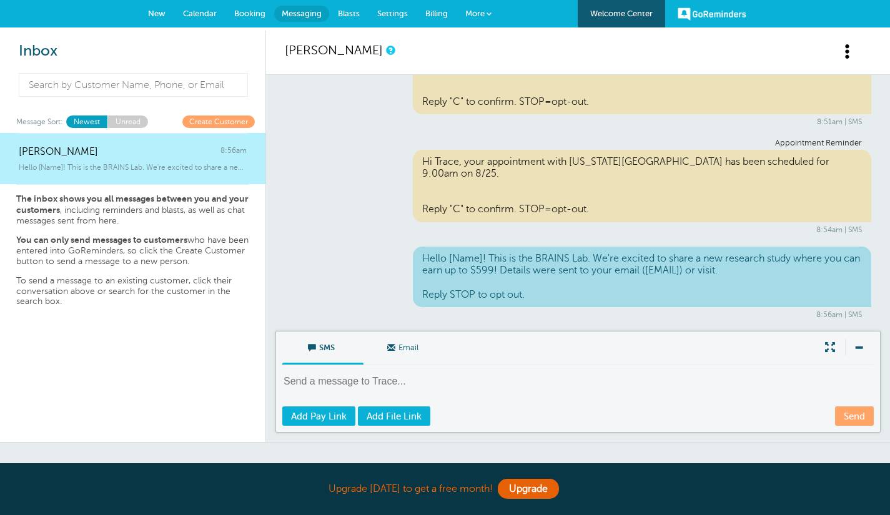
click at [252, 10] on span "Booking" at bounding box center [249, 13] width 31 height 9
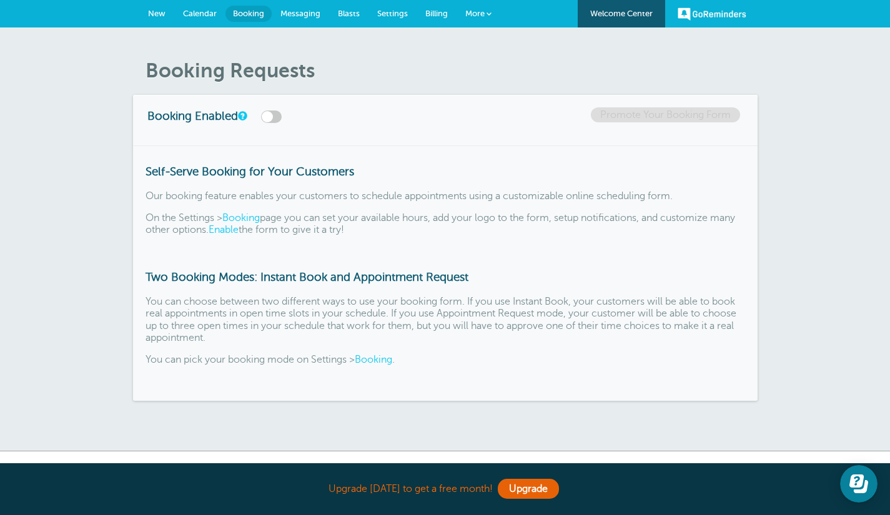
click at [356, 6] on link "Blasts" at bounding box center [348, 13] width 39 height 27
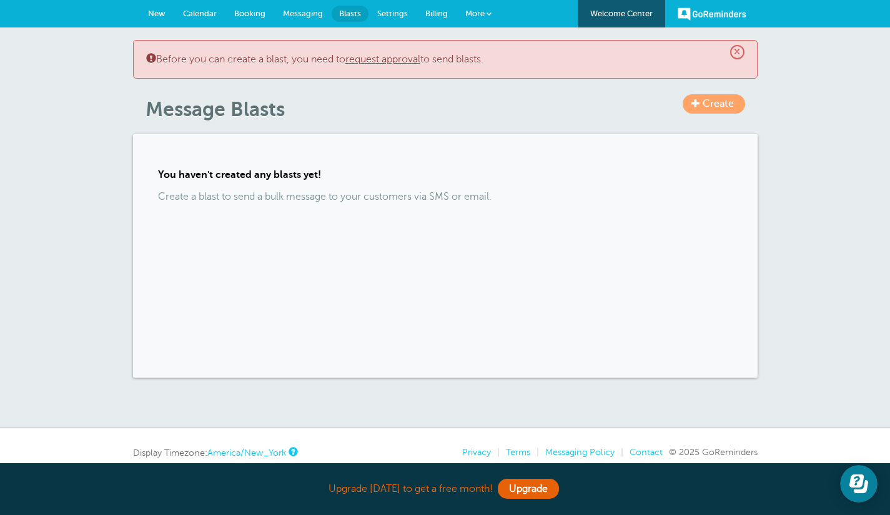
click at [392, 9] on link "Settings" at bounding box center [393, 13] width 48 height 27
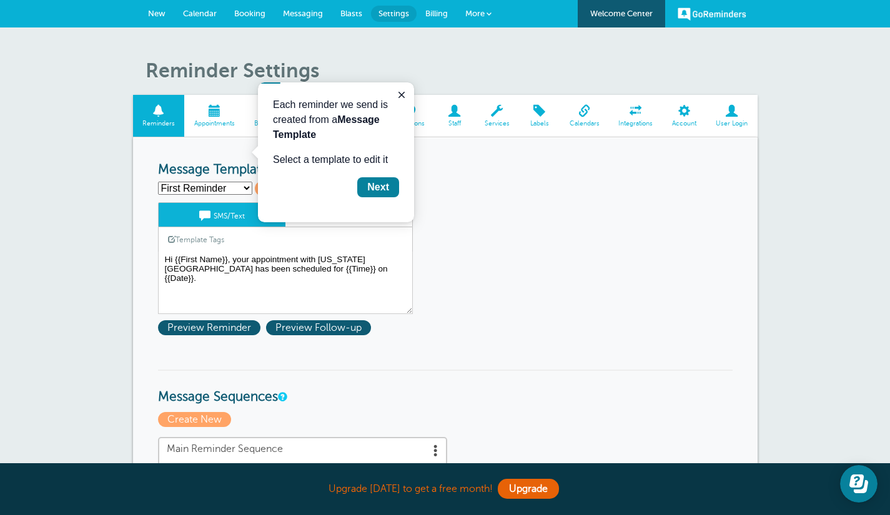
scroll to position [52, 0]
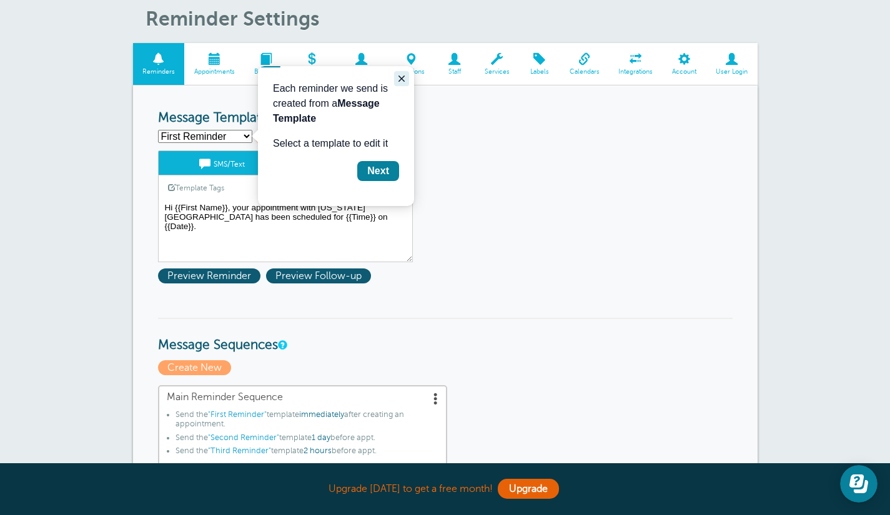
click at [399, 74] on icon "Close guide" at bounding box center [402, 79] width 10 height 10
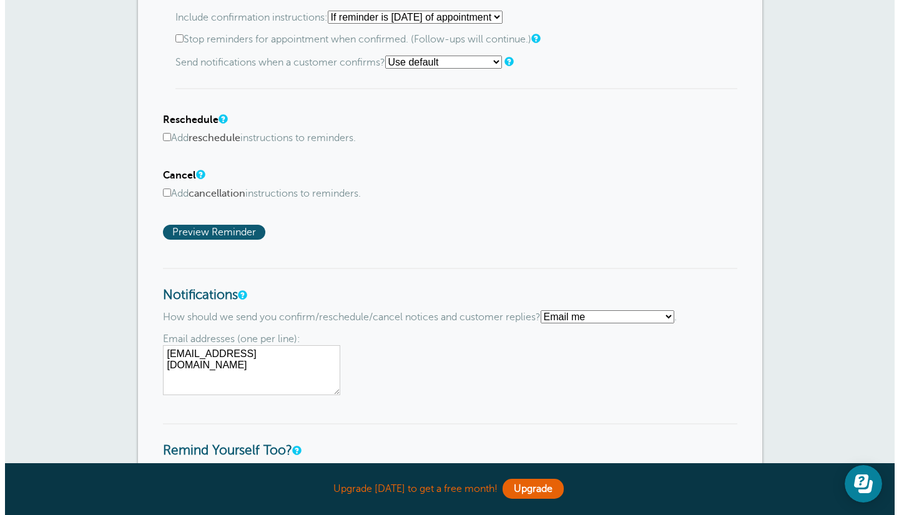
scroll to position [713, 0]
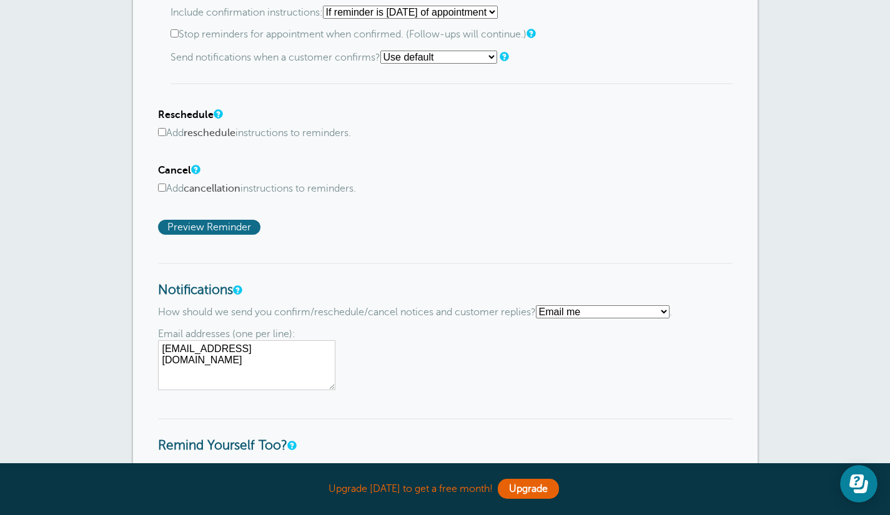
click at [242, 235] on span "Preview Reminder" at bounding box center [209, 227] width 102 height 15
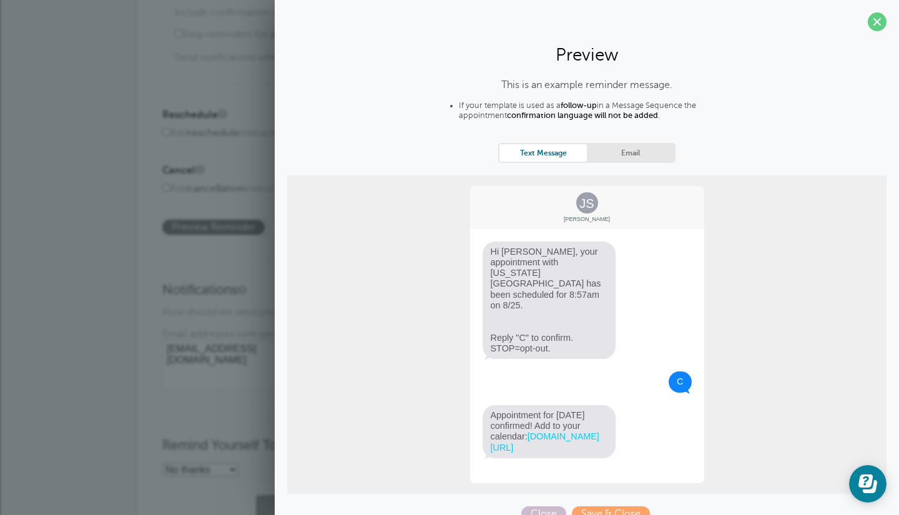
scroll to position [4, 0]
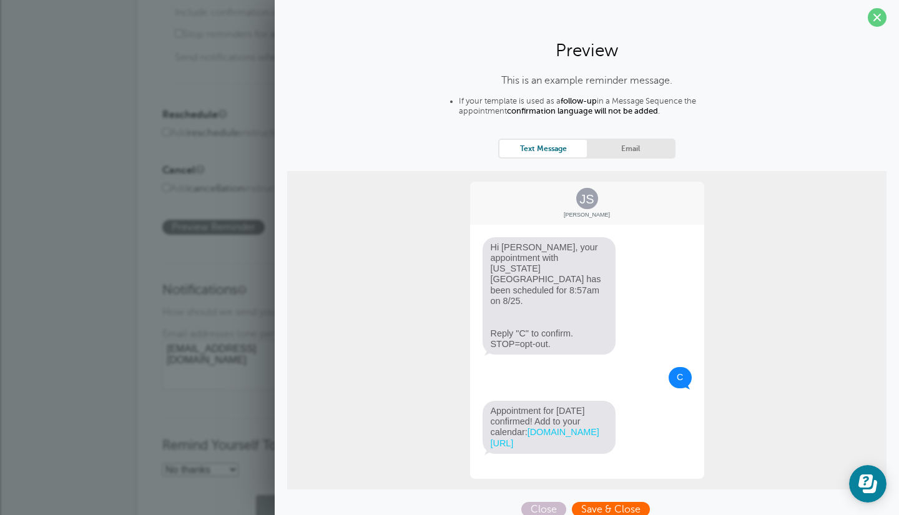
click at [603, 502] on span "Save & Close" at bounding box center [611, 509] width 78 height 15
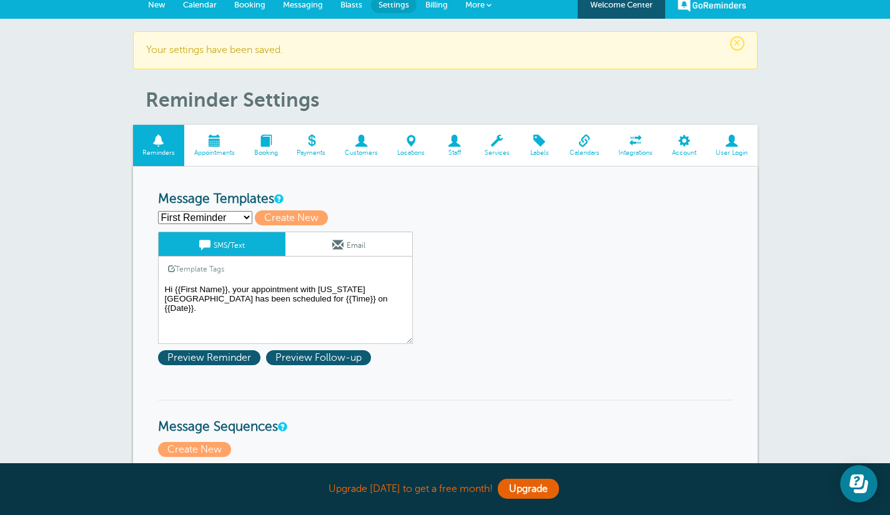
scroll to position [8, 0]
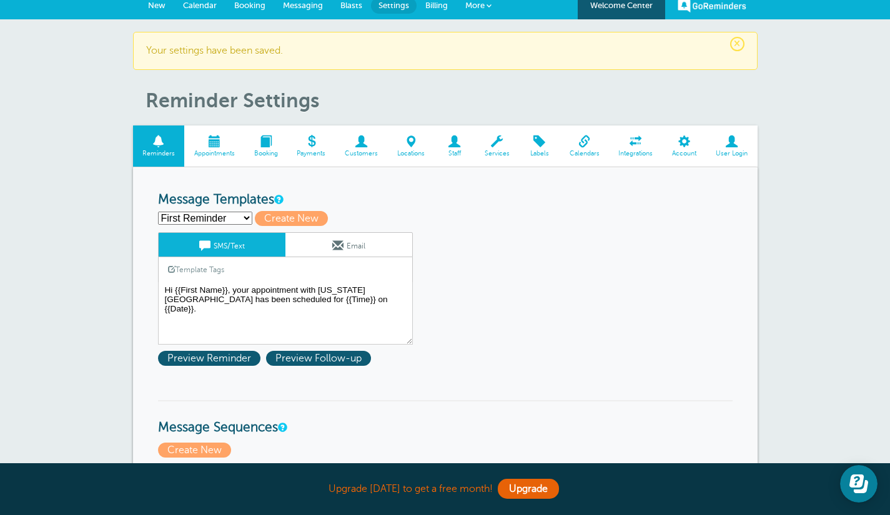
click at [217, 151] on span "Appointments" at bounding box center [214, 153] width 47 height 7
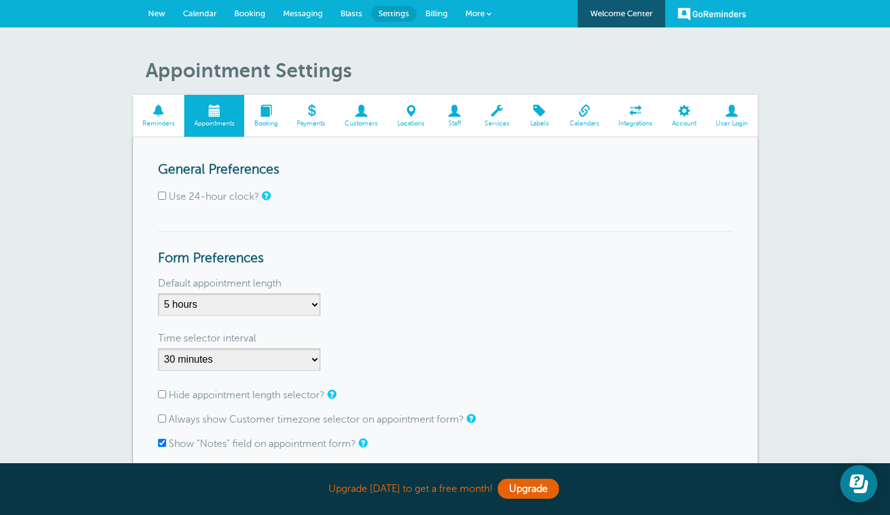
click at [364, 117] on span at bounding box center [361, 111] width 52 height 12
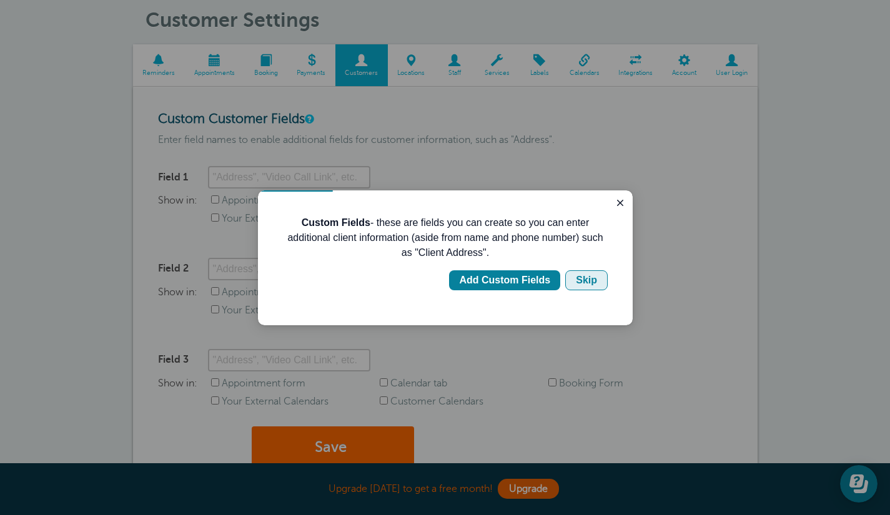
click at [597, 284] on div "Skip" at bounding box center [586, 280] width 21 height 15
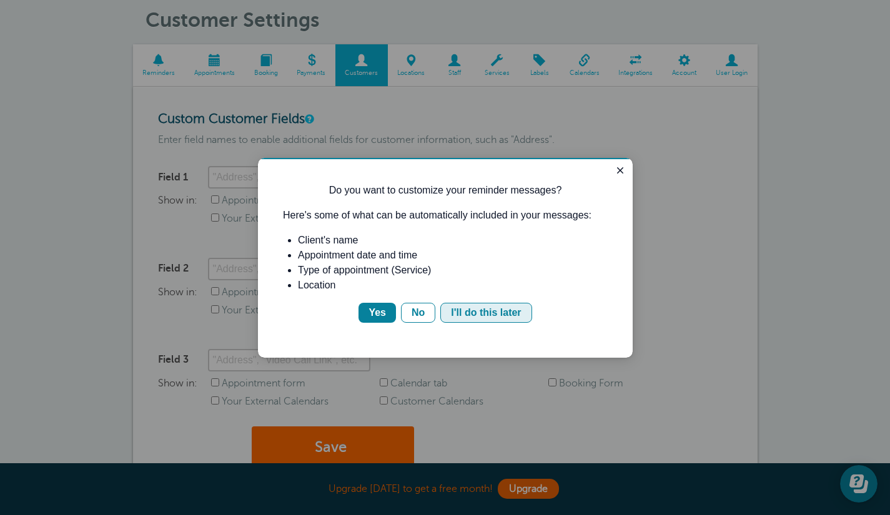
click at [500, 309] on div "I'll do this later" at bounding box center [486, 312] width 70 height 15
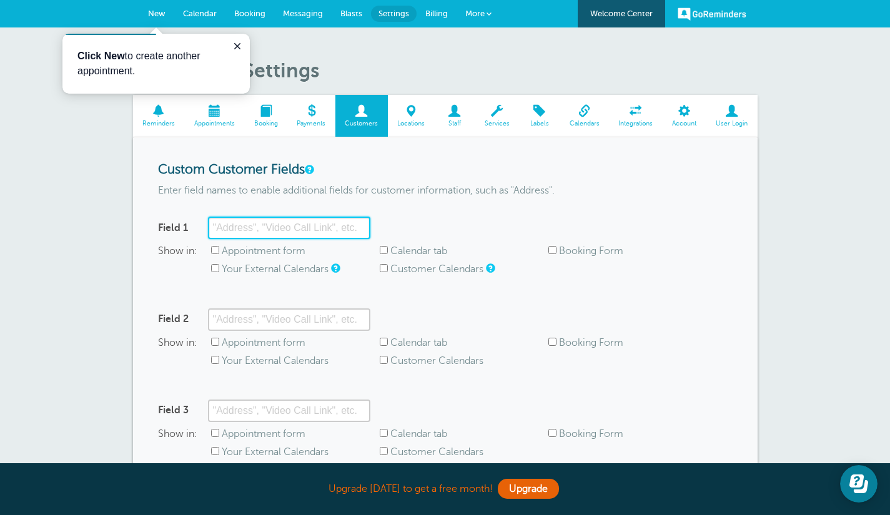
click at [310, 228] on input "Field 1" at bounding box center [289, 228] width 162 height 22
click at [312, 197] on form "Custom Customer Fields Enter field names to enable additional fields for custom…" at bounding box center [445, 347] width 575 height 370
click at [453, 114] on span at bounding box center [454, 111] width 41 height 12
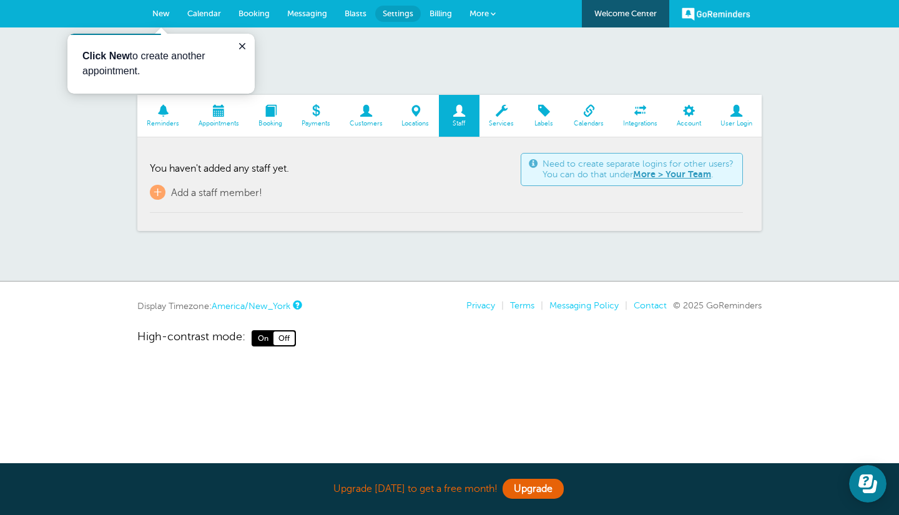
click at [364, 114] on span at bounding box center [366, 111] width 52 height 12
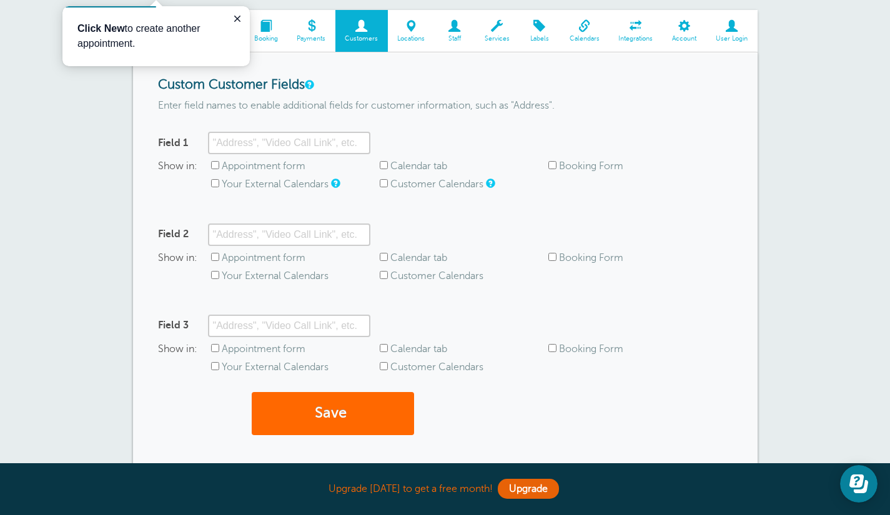
scroll to position [86, 0]
click at [237, 20] on icon "Close guide" at bounding box center [237, 19] width 10 height 10
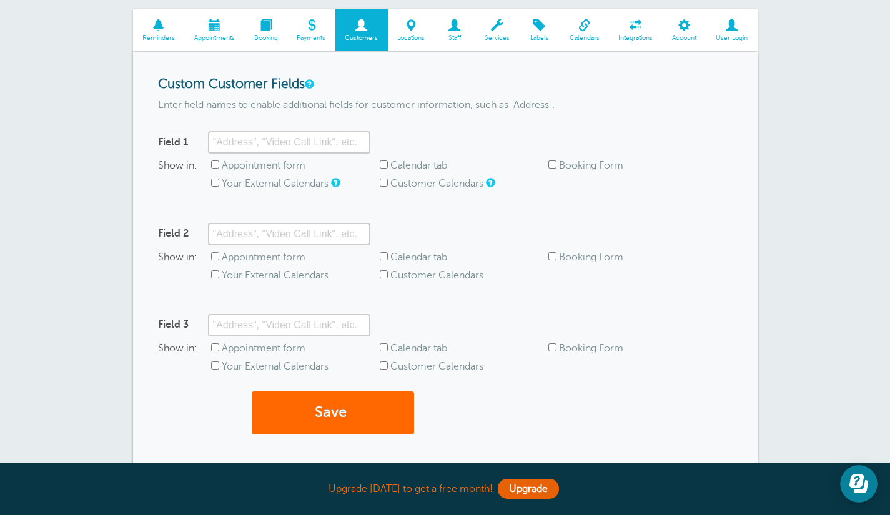
scroll to position [0, 0]
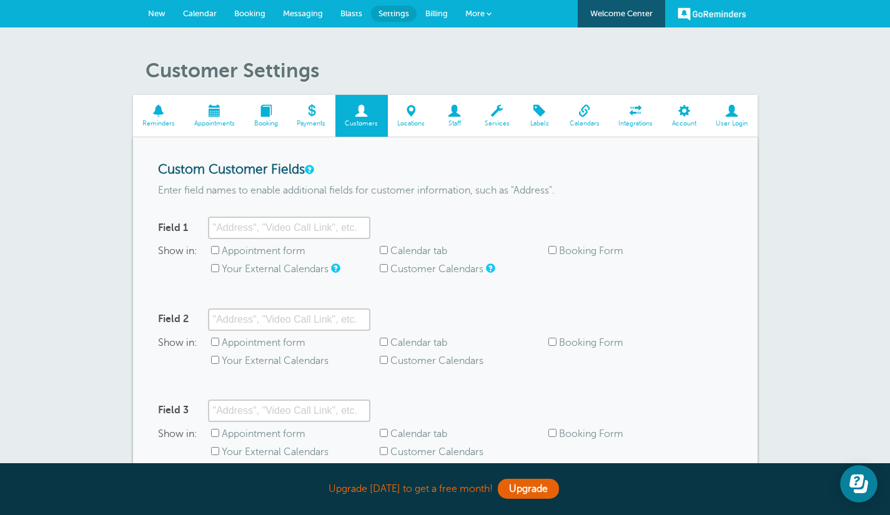
click at [206, 14] on span "Calendar" at bounding box center [200, 13] width 34 height 9
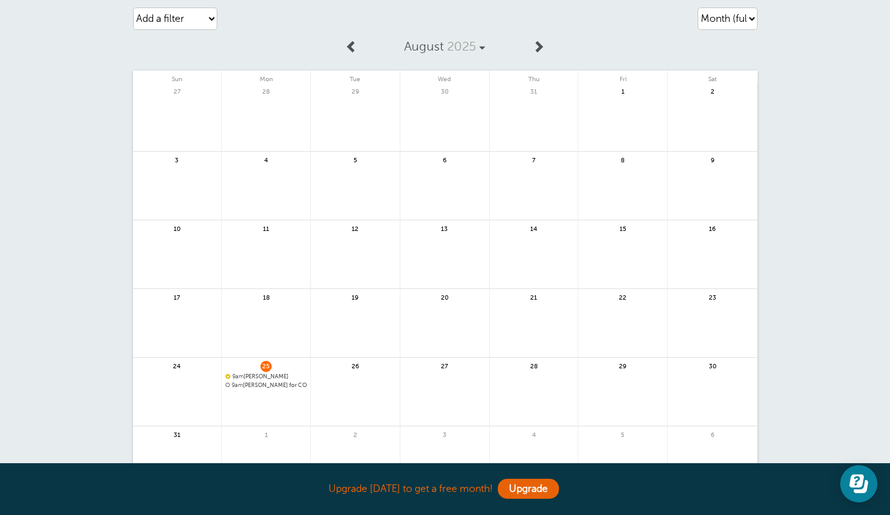
scroll to position [44, 0]
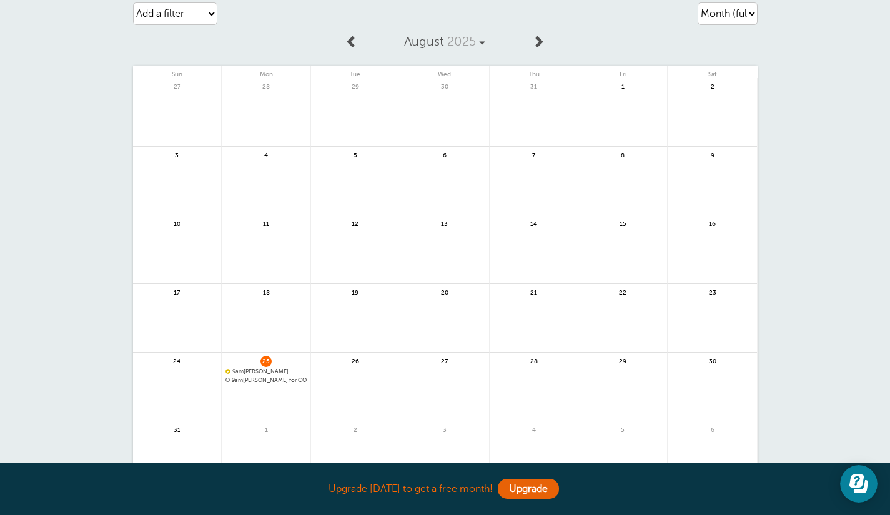
click at [260, 373] on span "9am [PERSON_NAME]" at bounding box center [265, 372] width 81 height 7
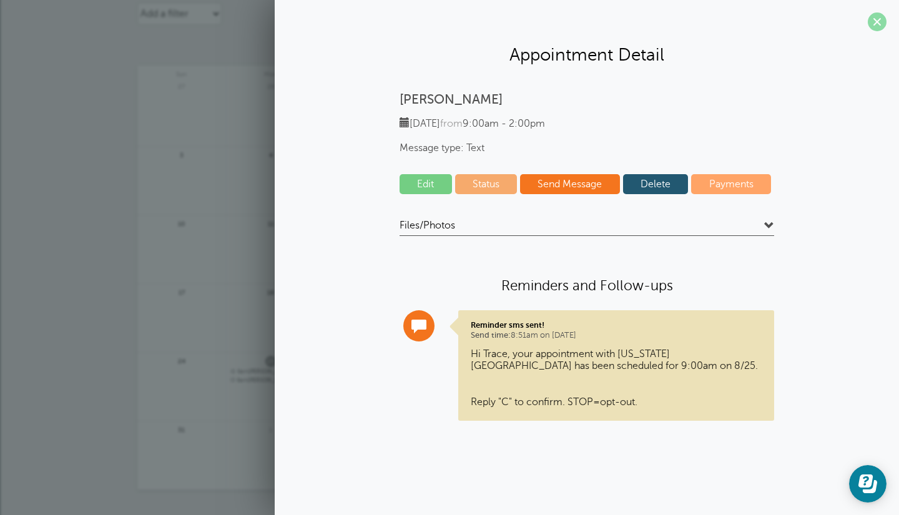
click at [886, 24] on span at bounding box center [877, 21] width 19 height 19
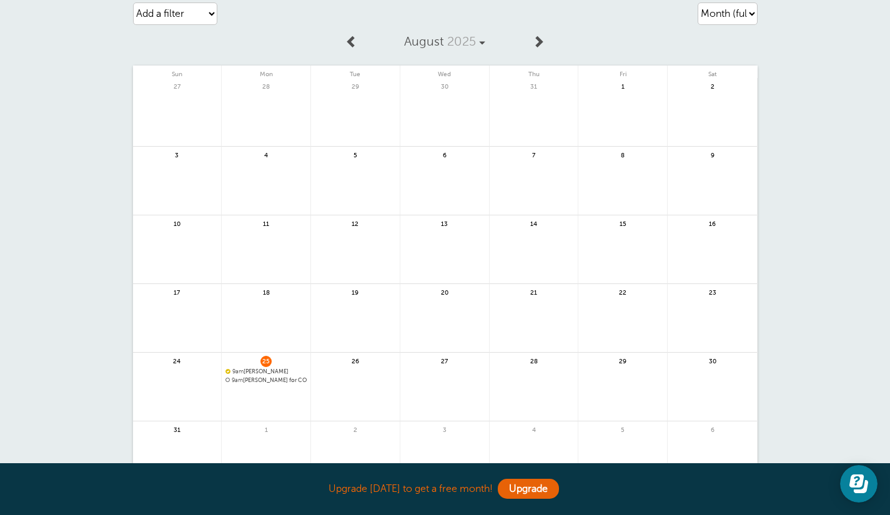
click at [243, 369] on span "9am" at bounding box center [237, 372] width 11 height 6
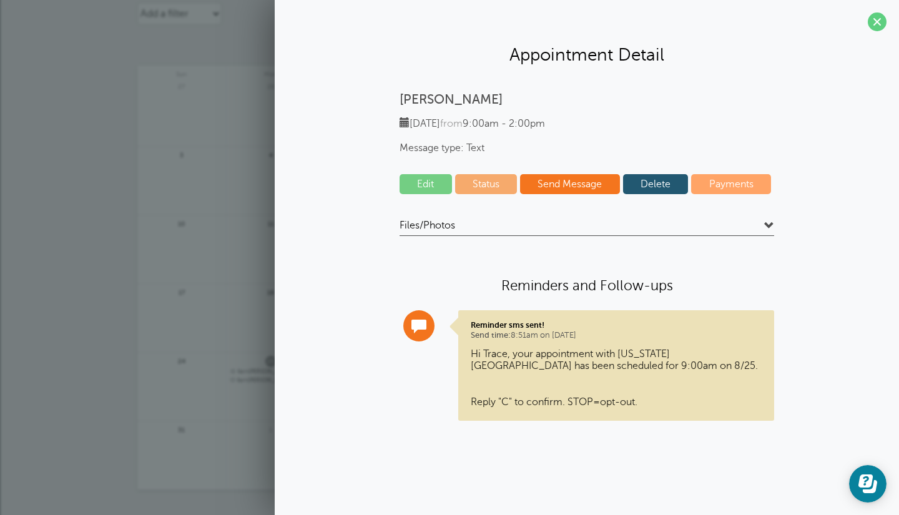
click at [667, 190] on link "Delete" at bounding box center [656, 184] width 66 height 20
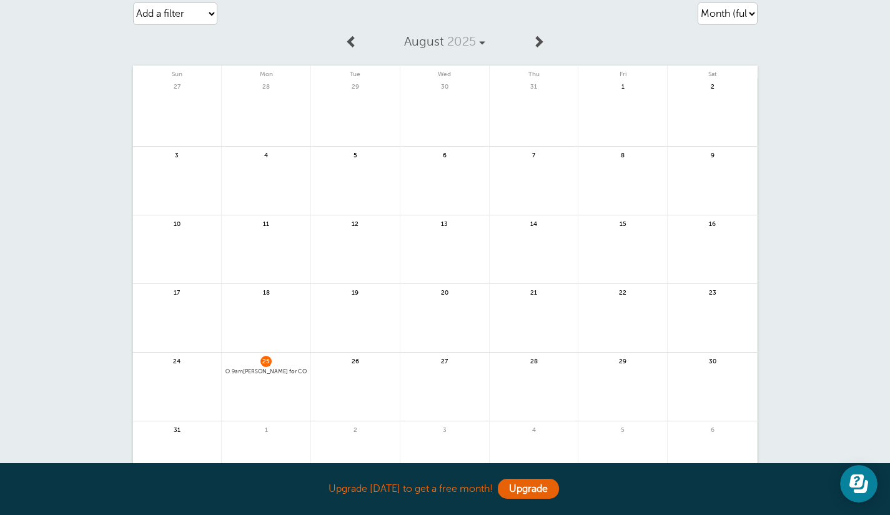
click at [275, 374] on span "9am [PERSON_NAME] for COBRAS Visit" at bounding box center [265, 372] width 81 height 7
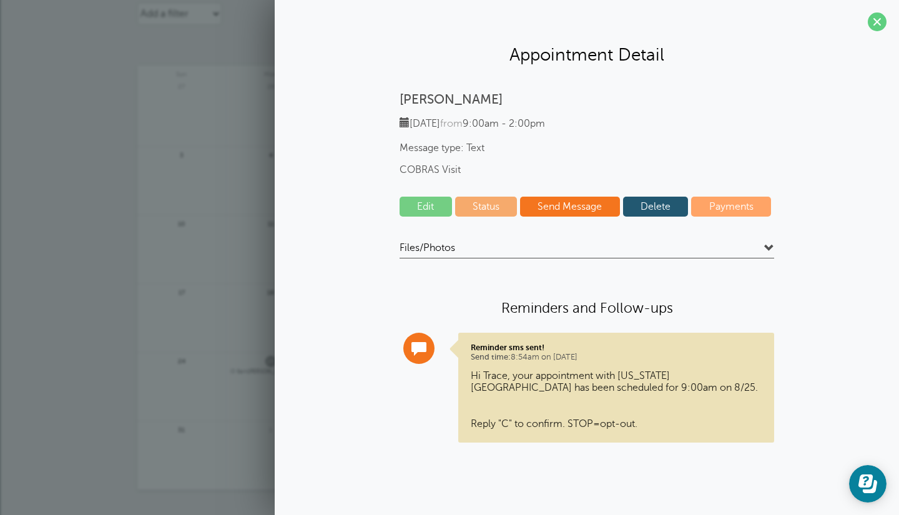
click at [655, 204] on link "Delete" at bounding box center [656, 207] width 66 height 20
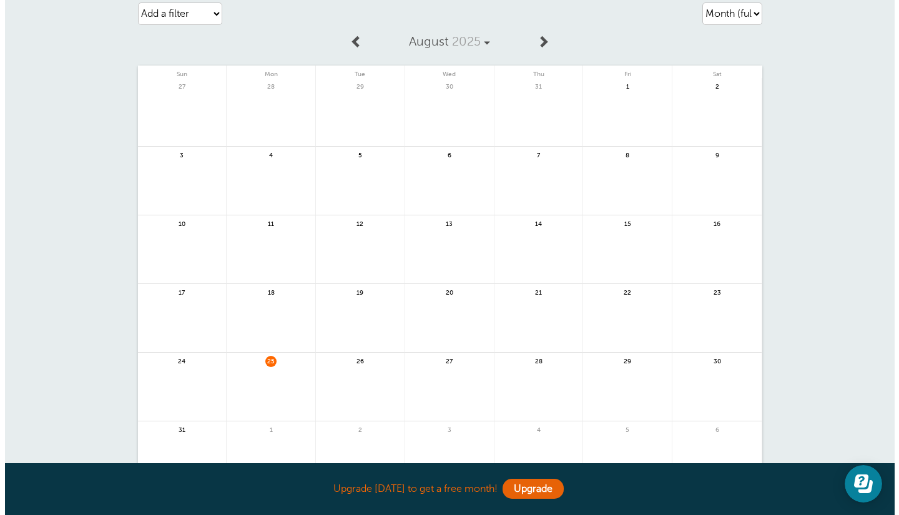
scroll to position [0, 0]
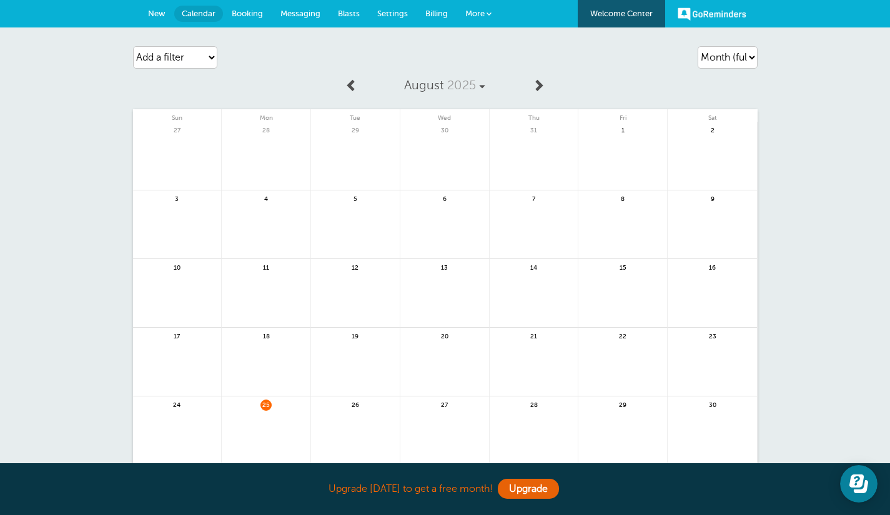
click at [469, 12] on span "More" at bounding box center [474, 13] width 19 height 9
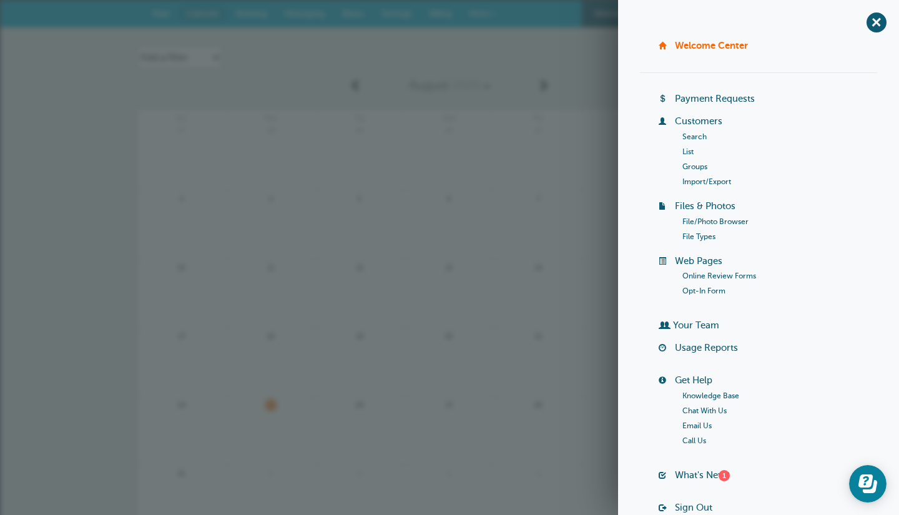
click at [691, 180] on link "Import/Export" at bounding box center [707, 181] width 49 height 9
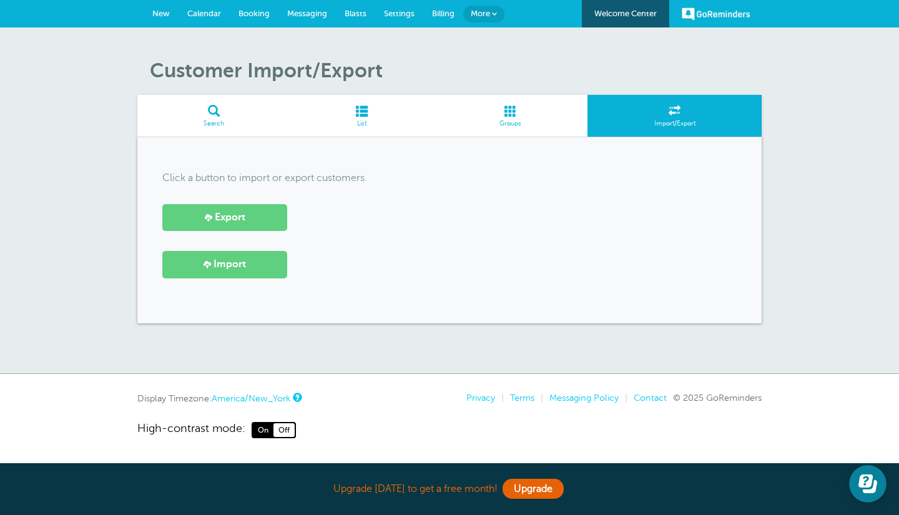
click at [382, 127] on span "List" at bounding box center [362, 123] width 130 height 7
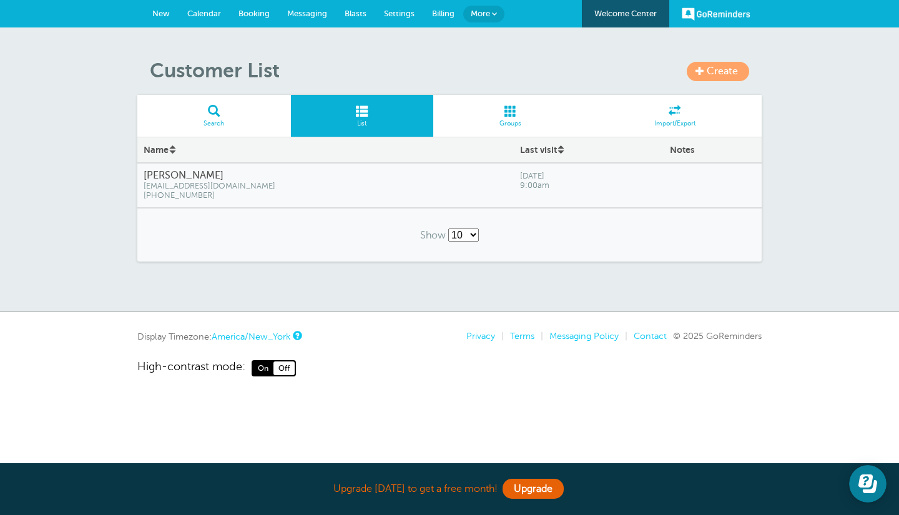
click at [267, 123] on span "Search" at bounding box center [214, 123] width 141 height 7
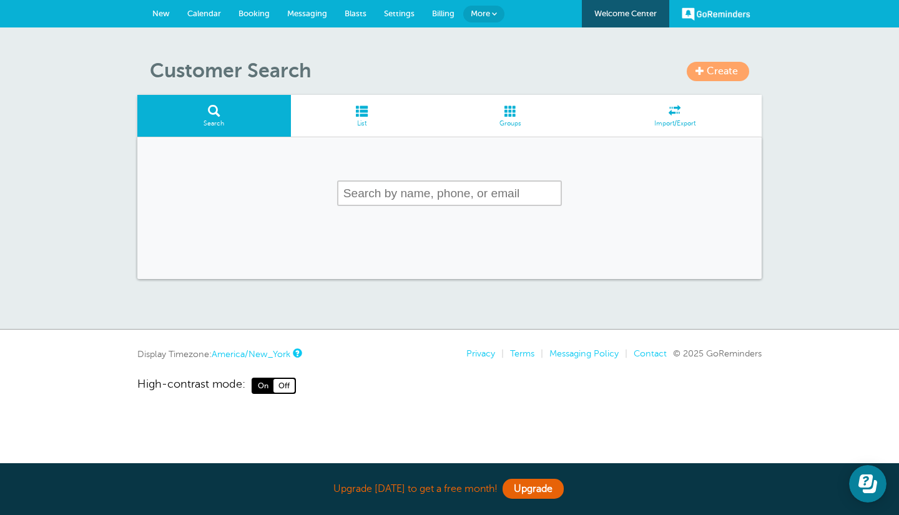
click at [530, 131] on link "Groups" at bounding box center [511, 116] width 155 height 42
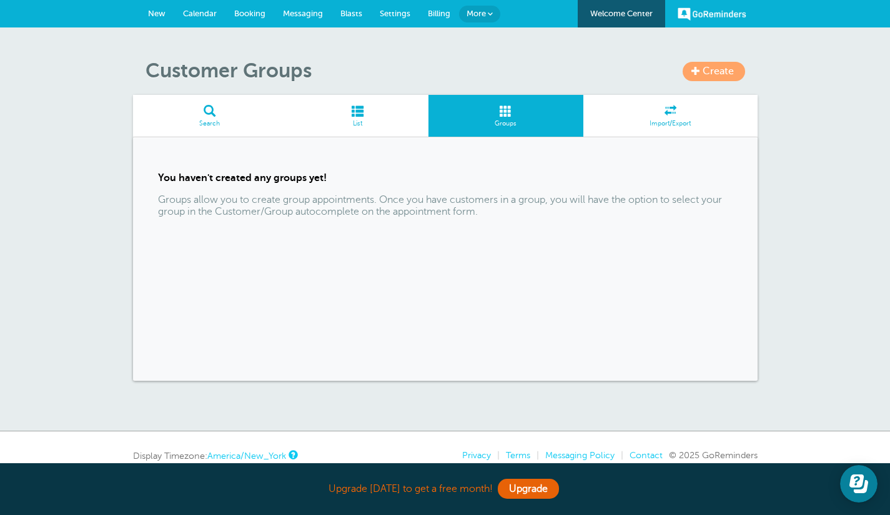
click at [352, 114] on span at bounding box center [357, 111] width 142 height 12
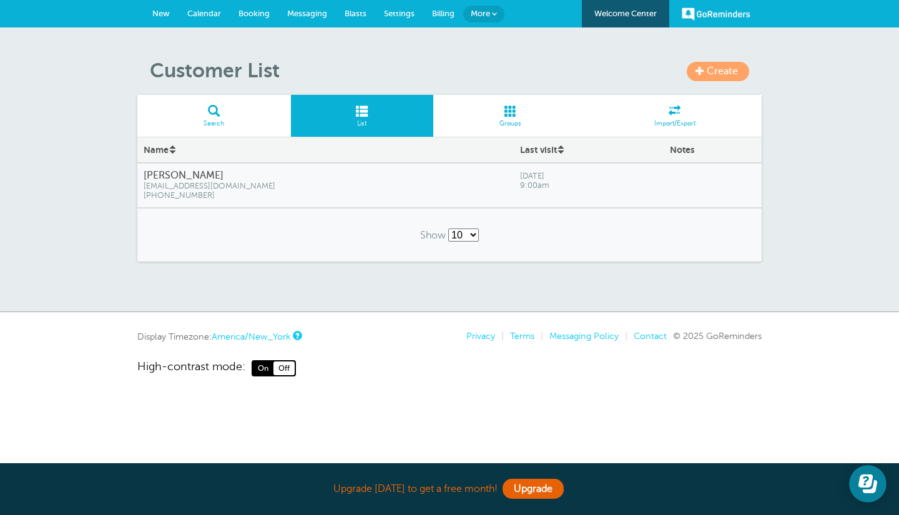
click at [200, 121] on span "Search" at bounding box center [214, 123] width 141 height 7
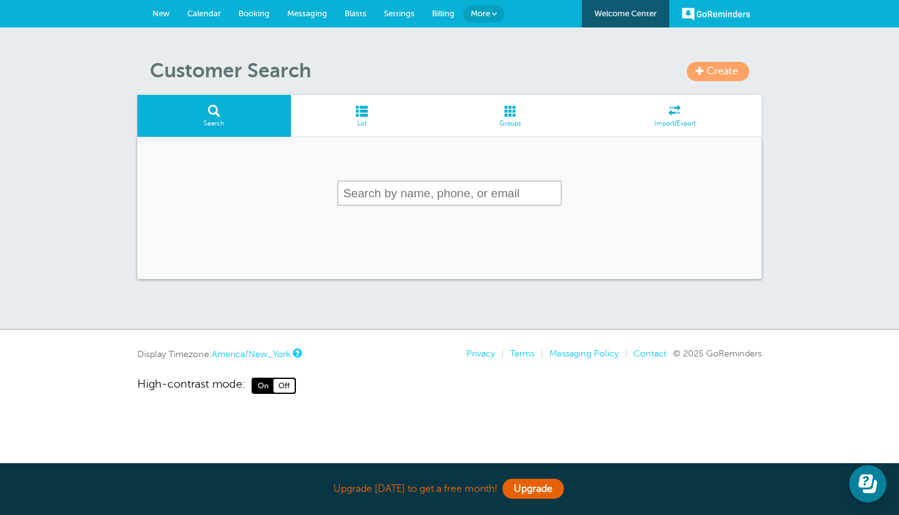
click at [702, 68] on span at bounding box center [700, 70] width 9 height 9
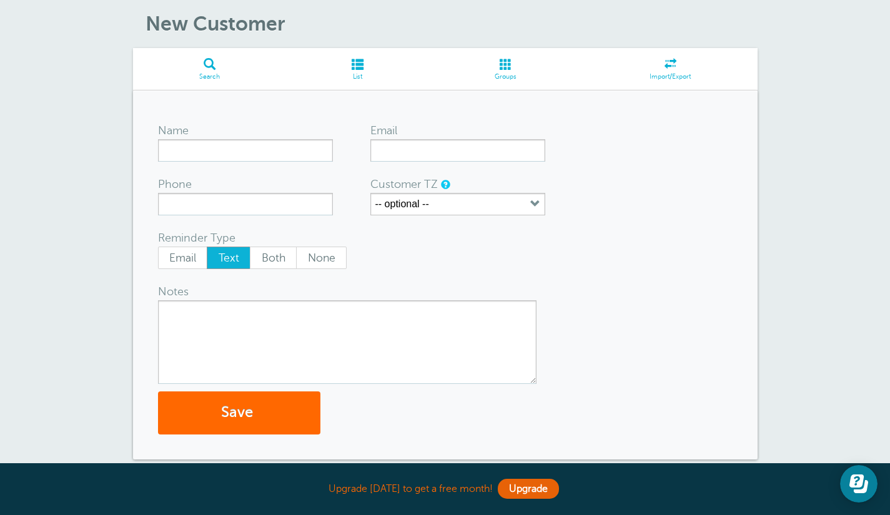
scroll to position [62, 0]
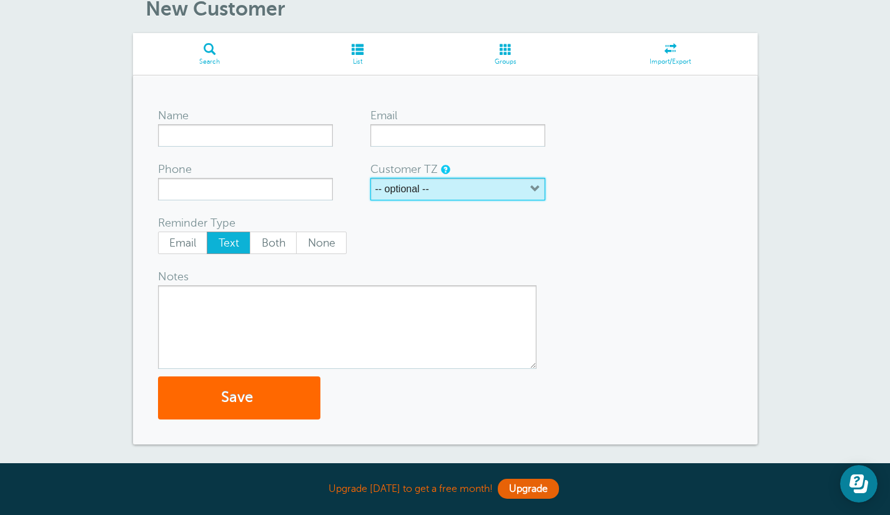
click at [498, 189] on button "-- optional --" at bounding box center [457, 189] width 175 height 22
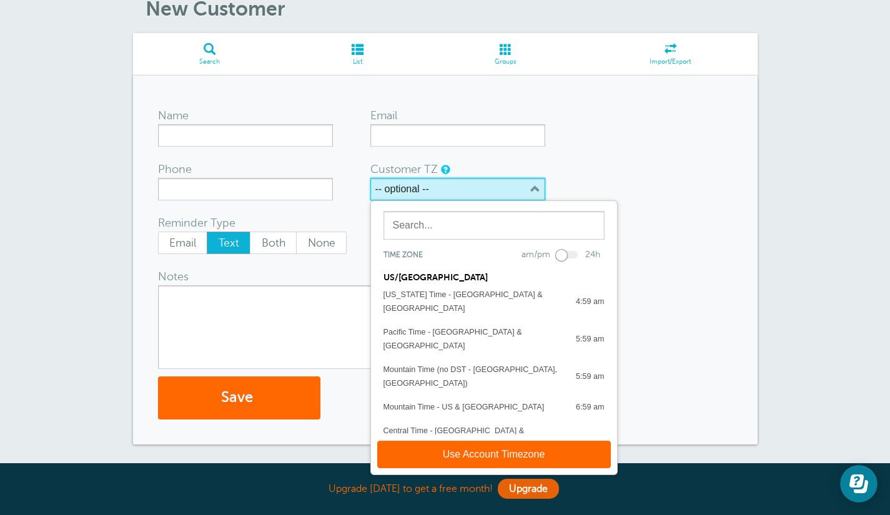
click at [498, 189] on button "-- optional --" at bounding box center [457, 189] width 175 height 22
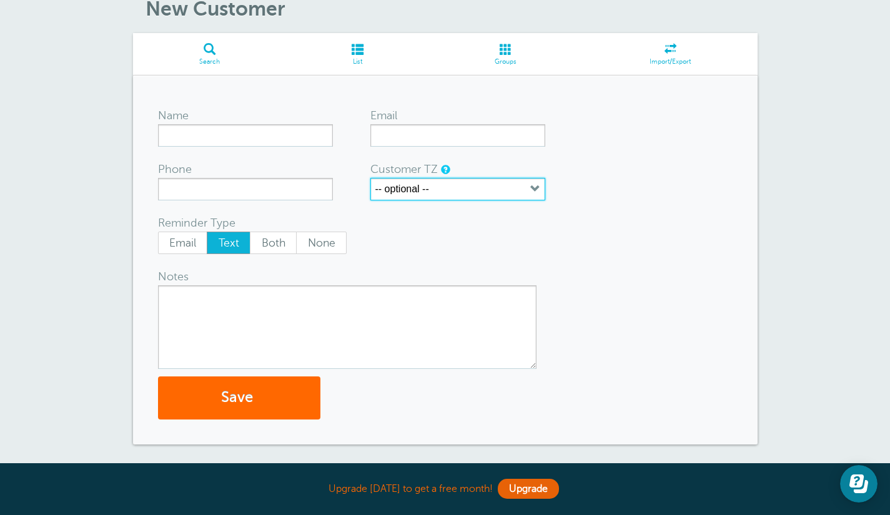
scroll to position [0, 0]
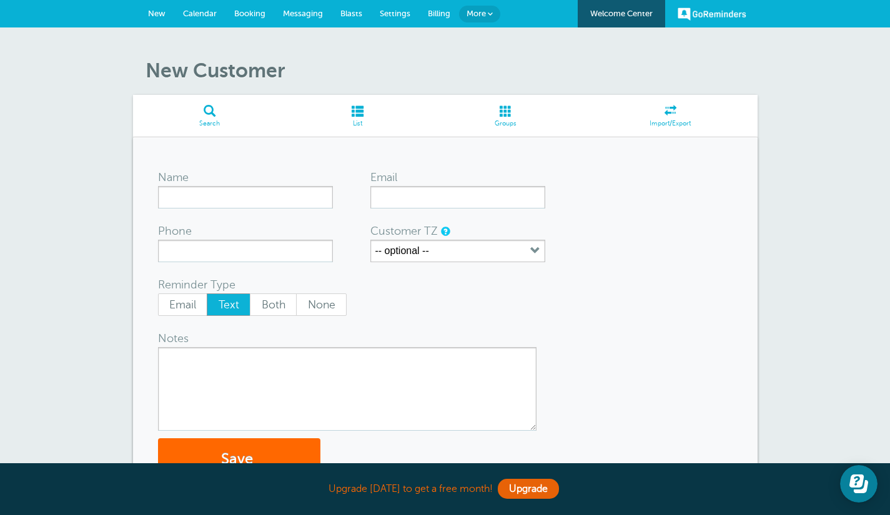
click at [214, 13] on span "Calendar" at bounding box center [200, 13] width 34 height 9
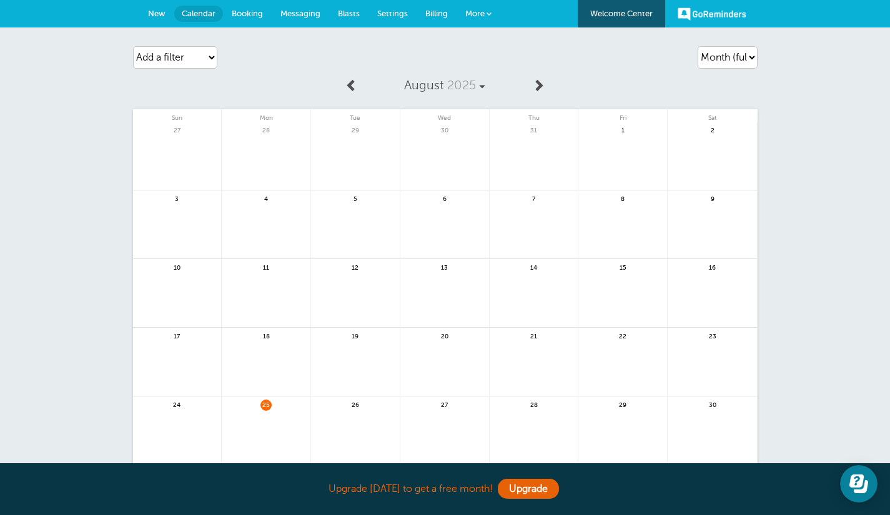
click at [161, 12] on span "New" at bounding box center [156, 13] width 17 height 9
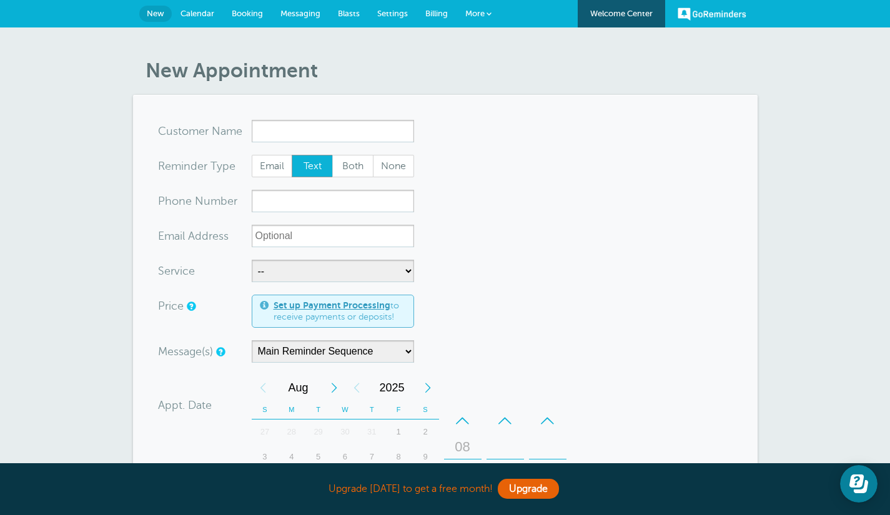
click at [193, 13] on span "Calendar" at bounding box center [198, 13] width 34 height 9
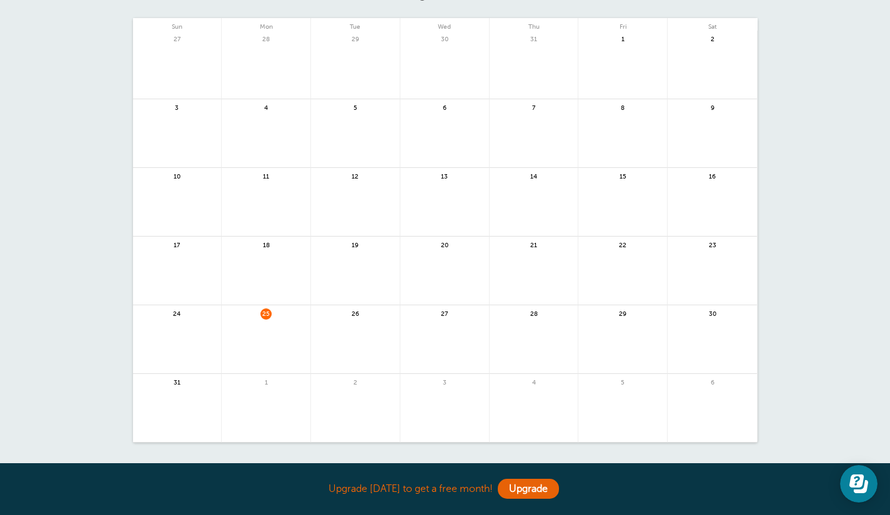
scroll to position [92, 0]
